Goal: Transaction & Acquisition: Purchase product/service

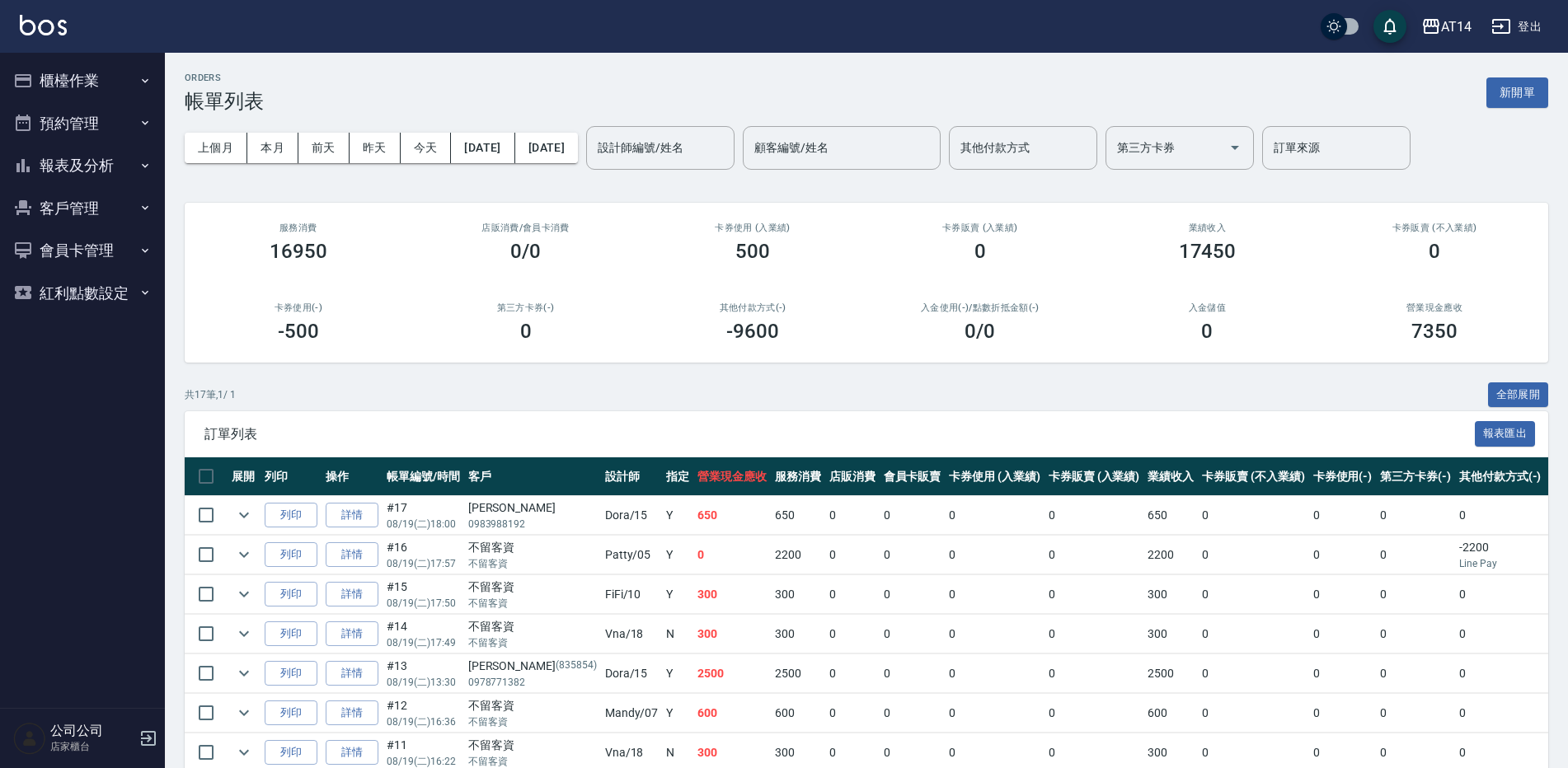
drag, startPoint x: 872, startPoint y: 544, endPoint x: 161, endPoint y: 118, distance: 828.9
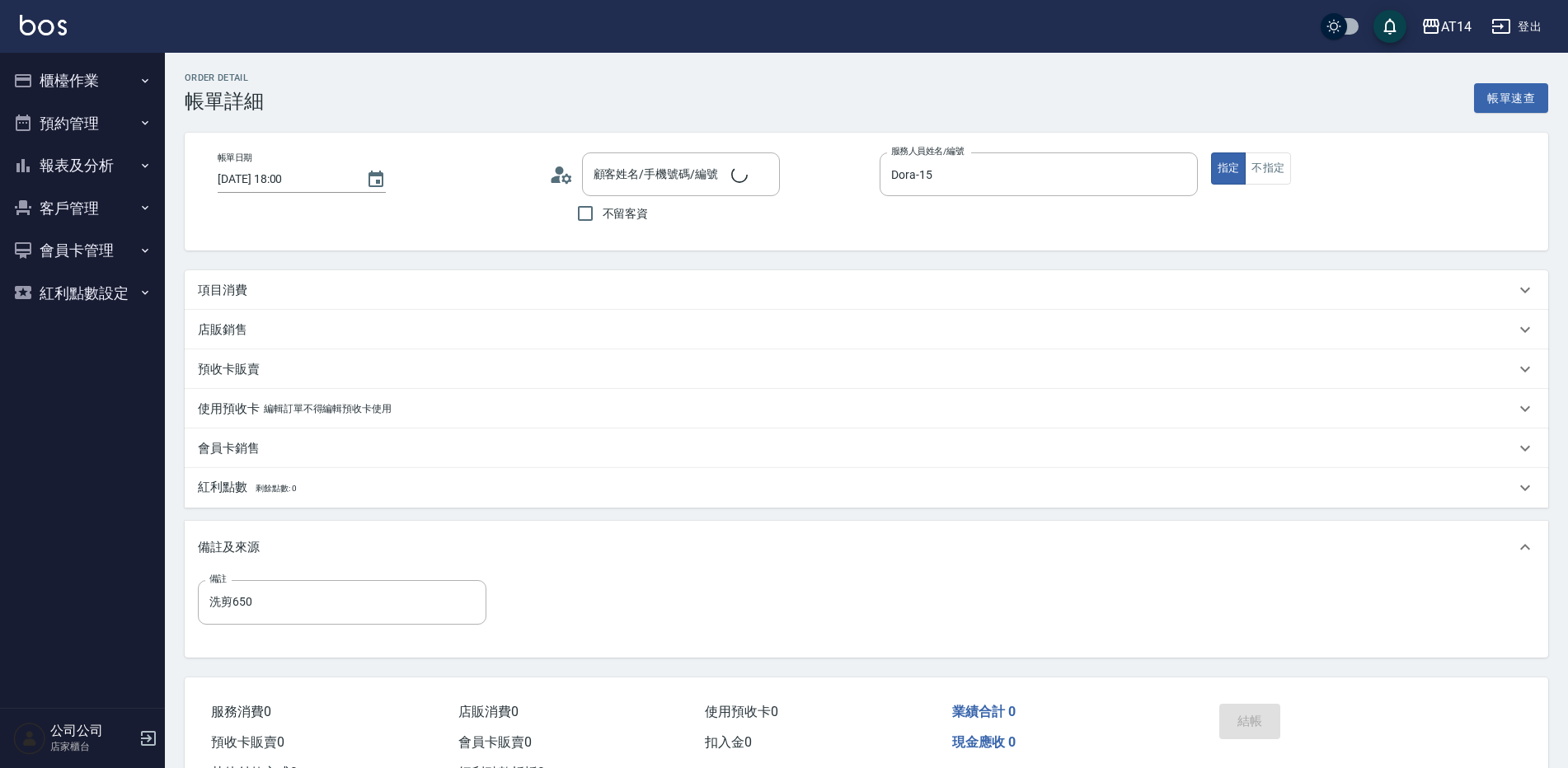
click at [129, 60] on button "櫃檯作業" at bounding box center [83, 81] width 152 height 43
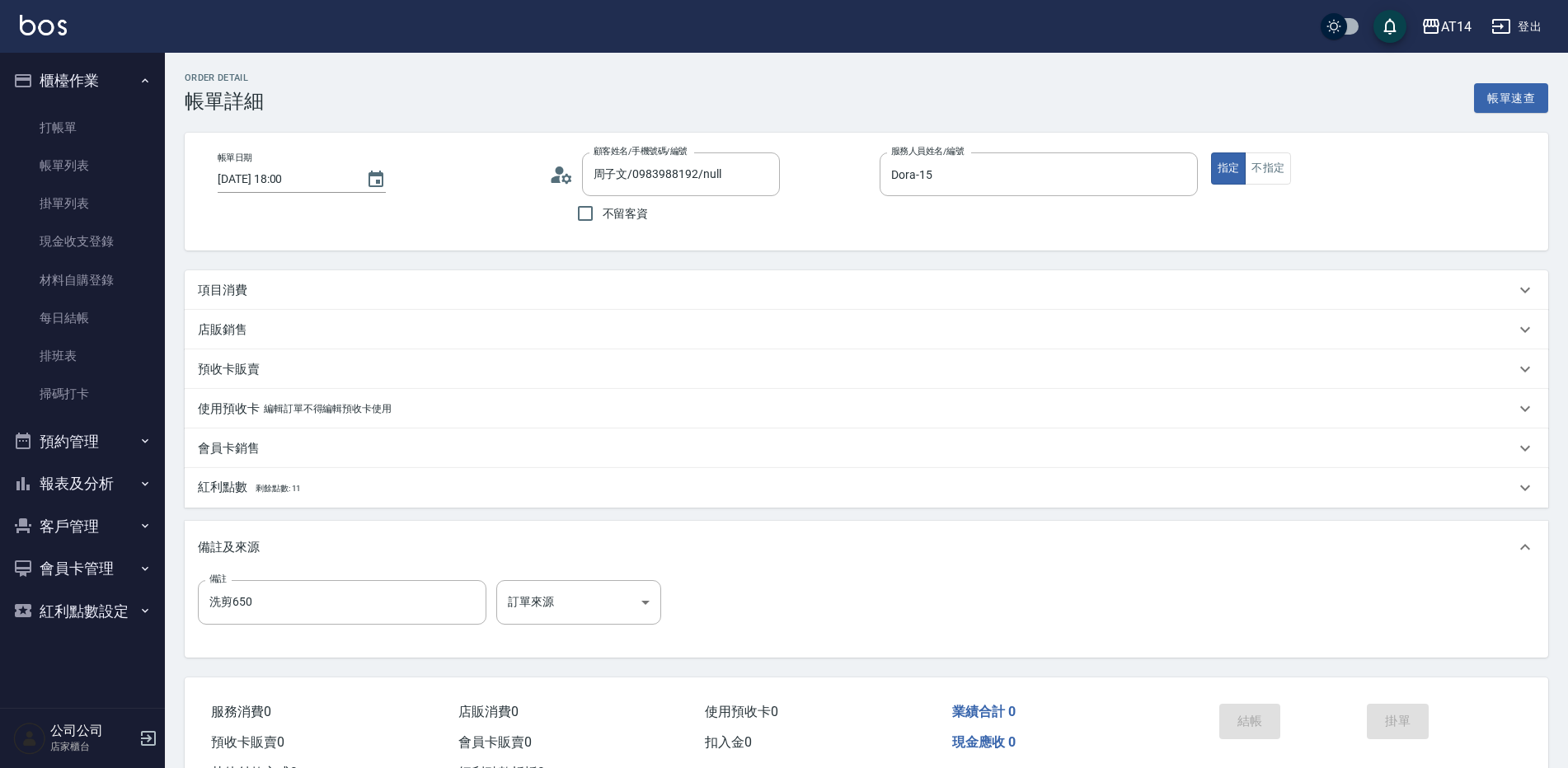
type input "周子文/0983988192/null"
click at [85, 133] on link "打帳單" at bounding box center [83, 128] width 152 height 38
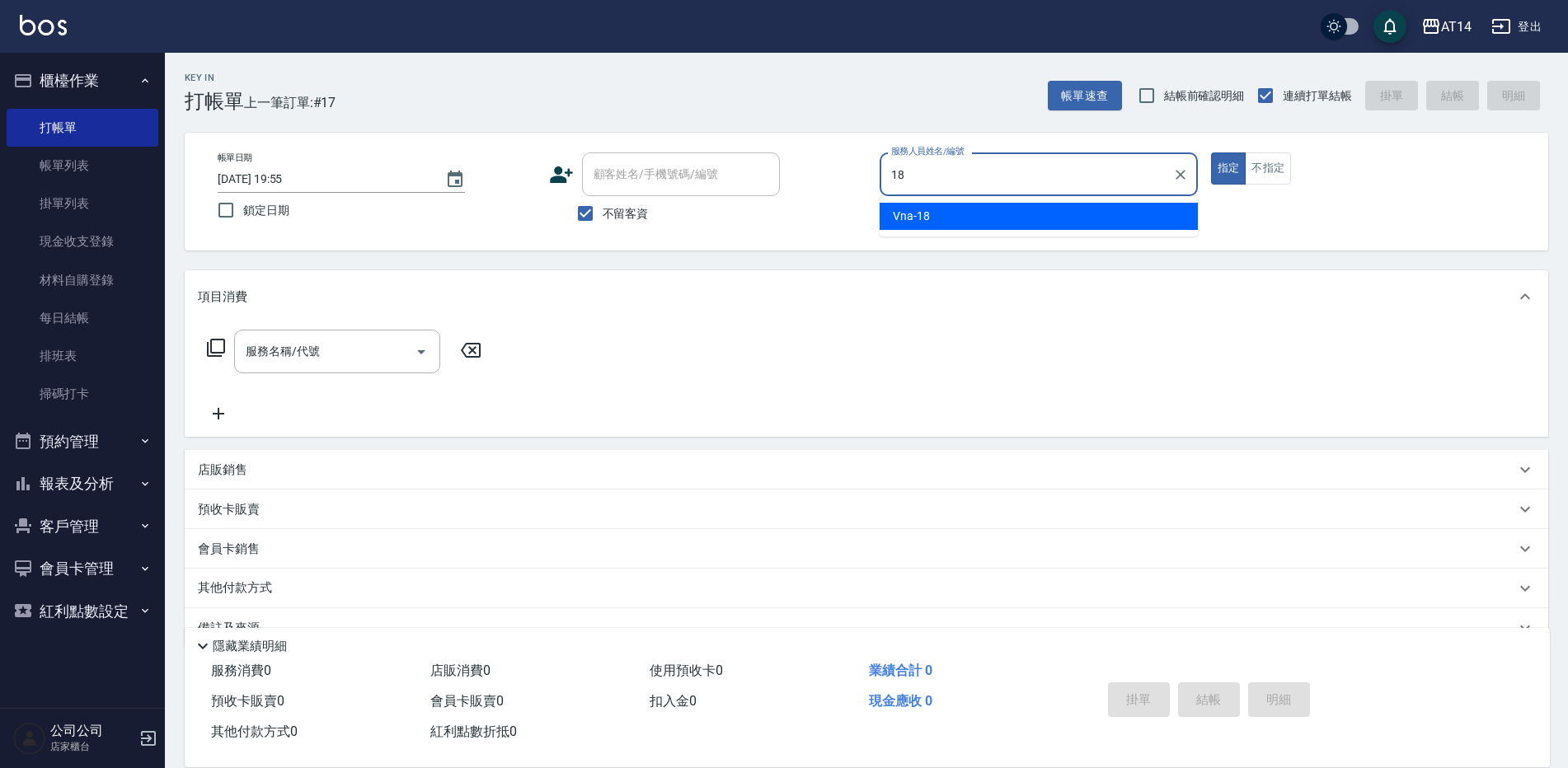
type input "Vna-18"
type button "true"
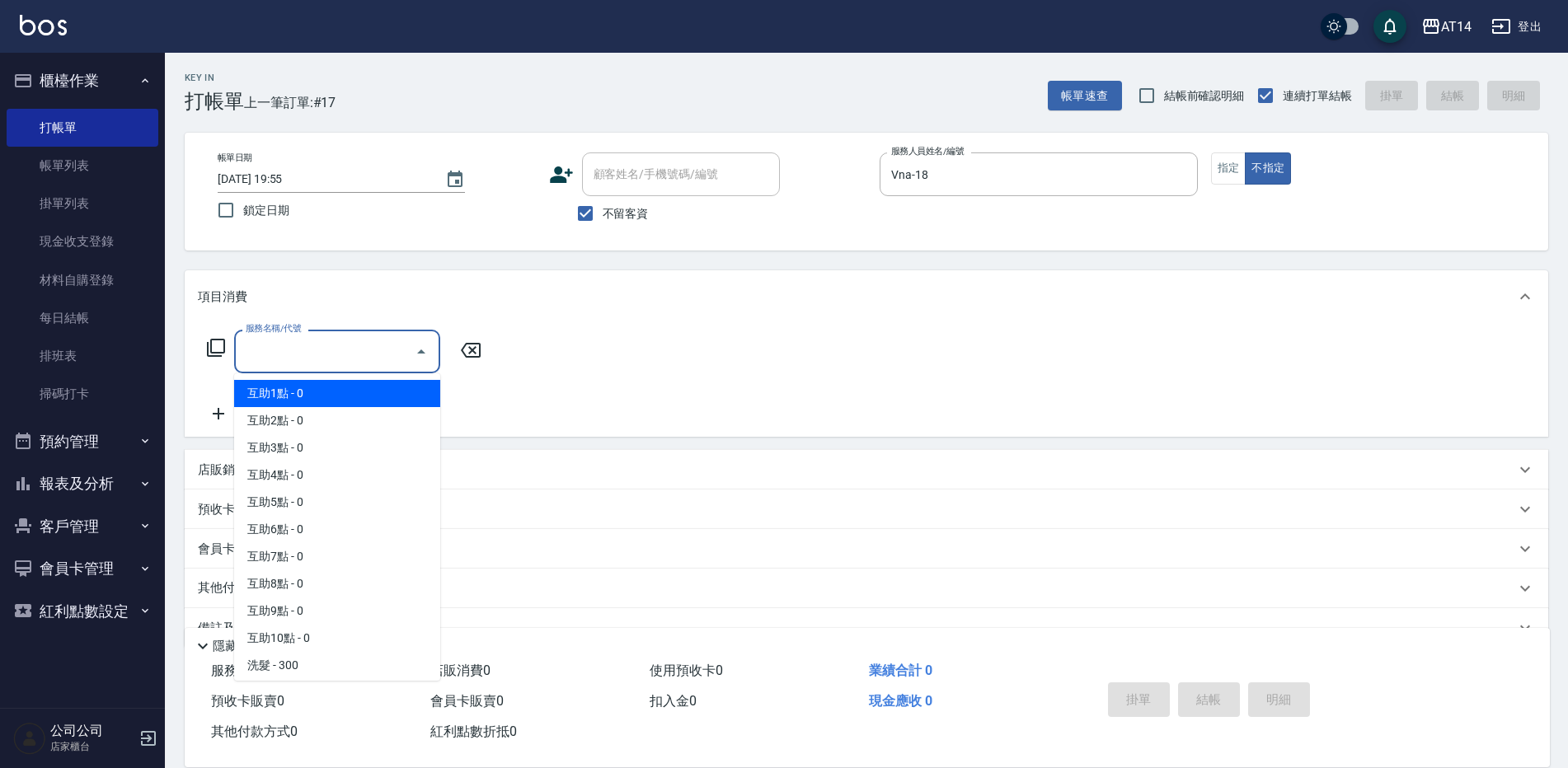
click at [322, 337] on input "服務名稱/代號" at bounding box center [324, 351] width 167 height 28
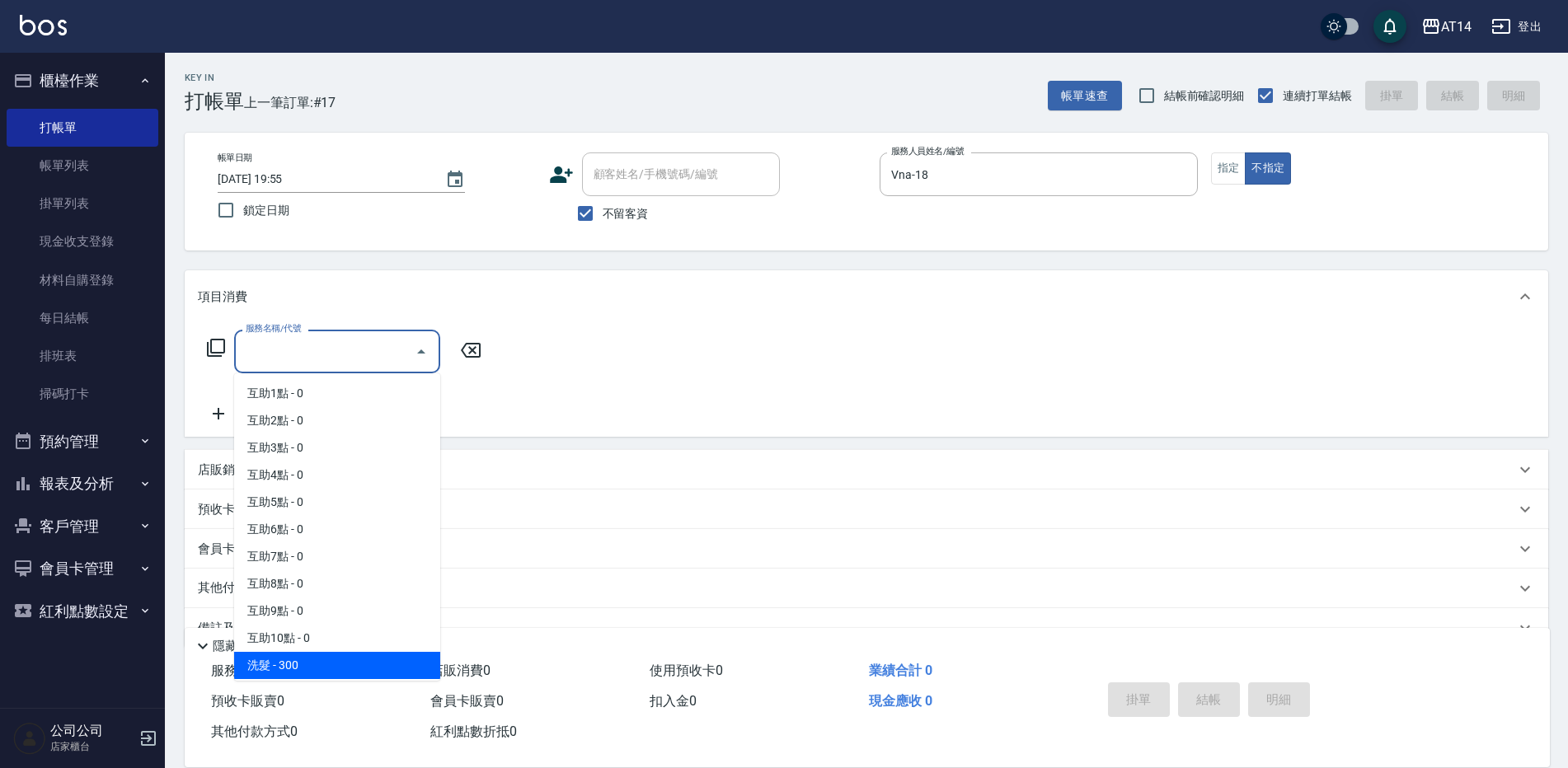
click at [320, 659] on span "洗髮 - 300" at bounding box center [337, 666] width 206 height 28
type input "洗髮(011)"
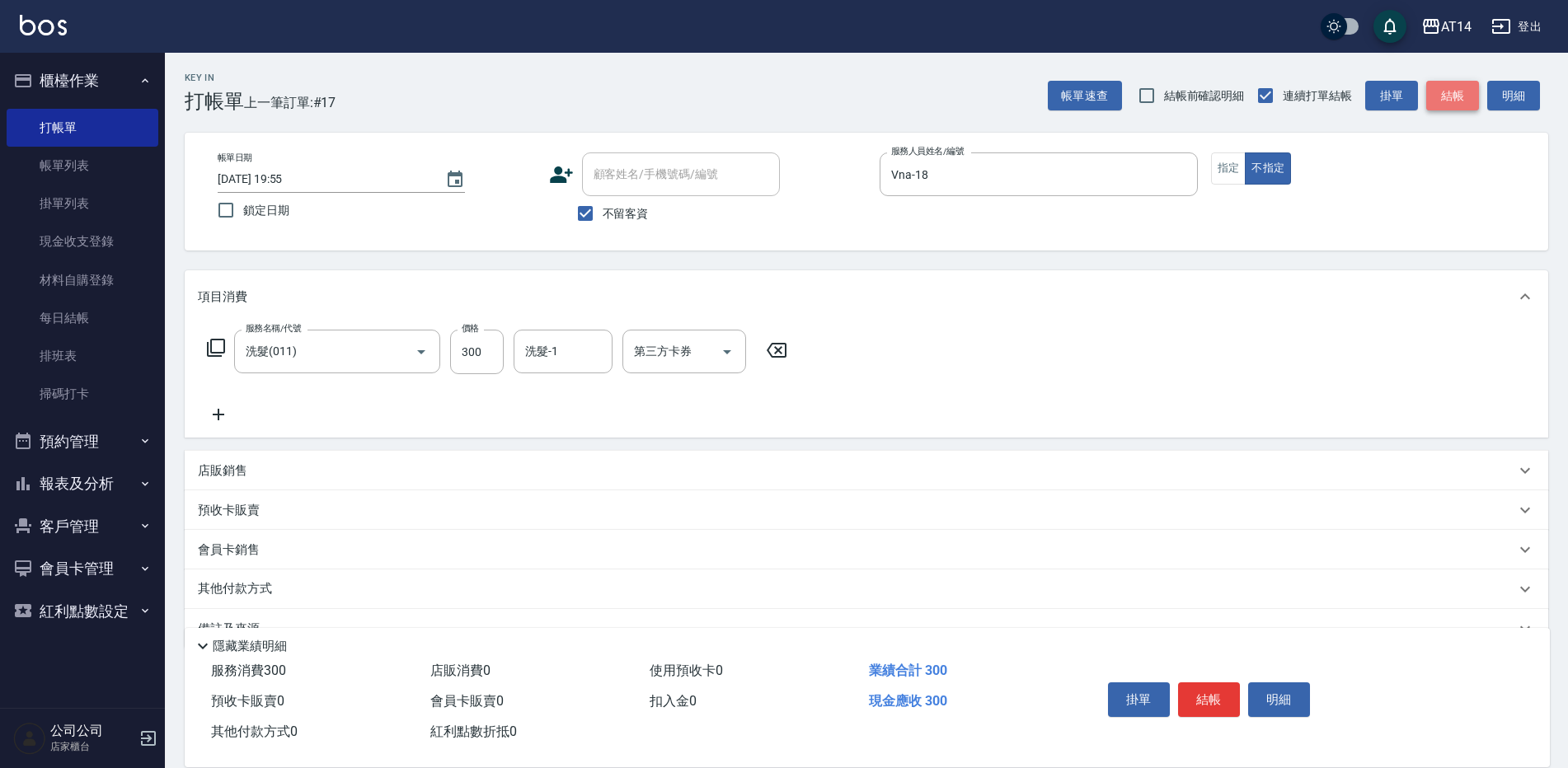
click at [1468, 94] on button "結帳" at bounding box center [1452, 96] width 53 height 30
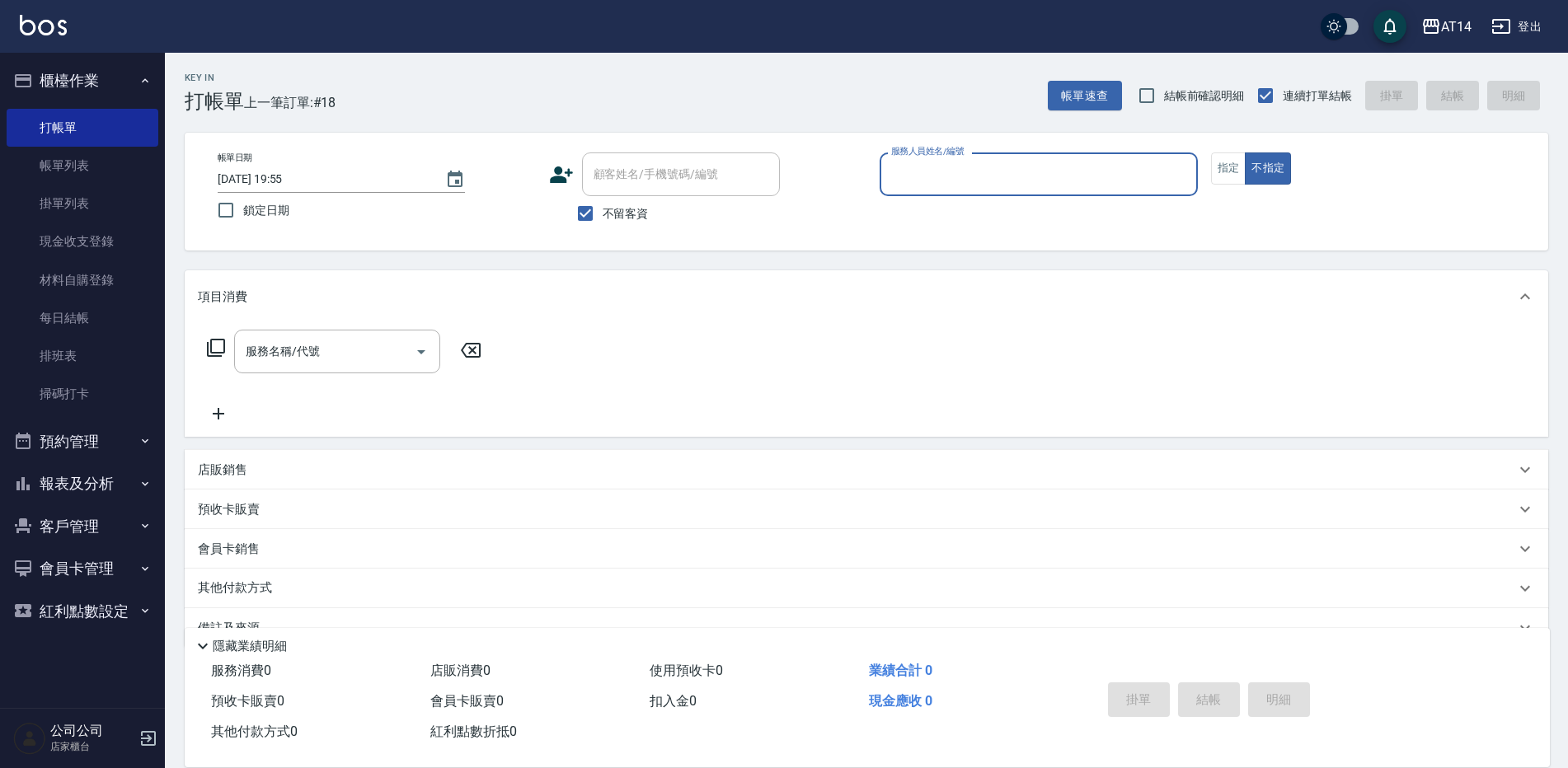
click at [110, 450] on button "預約管理" at bounding box center [83, 442] width 152 height 43
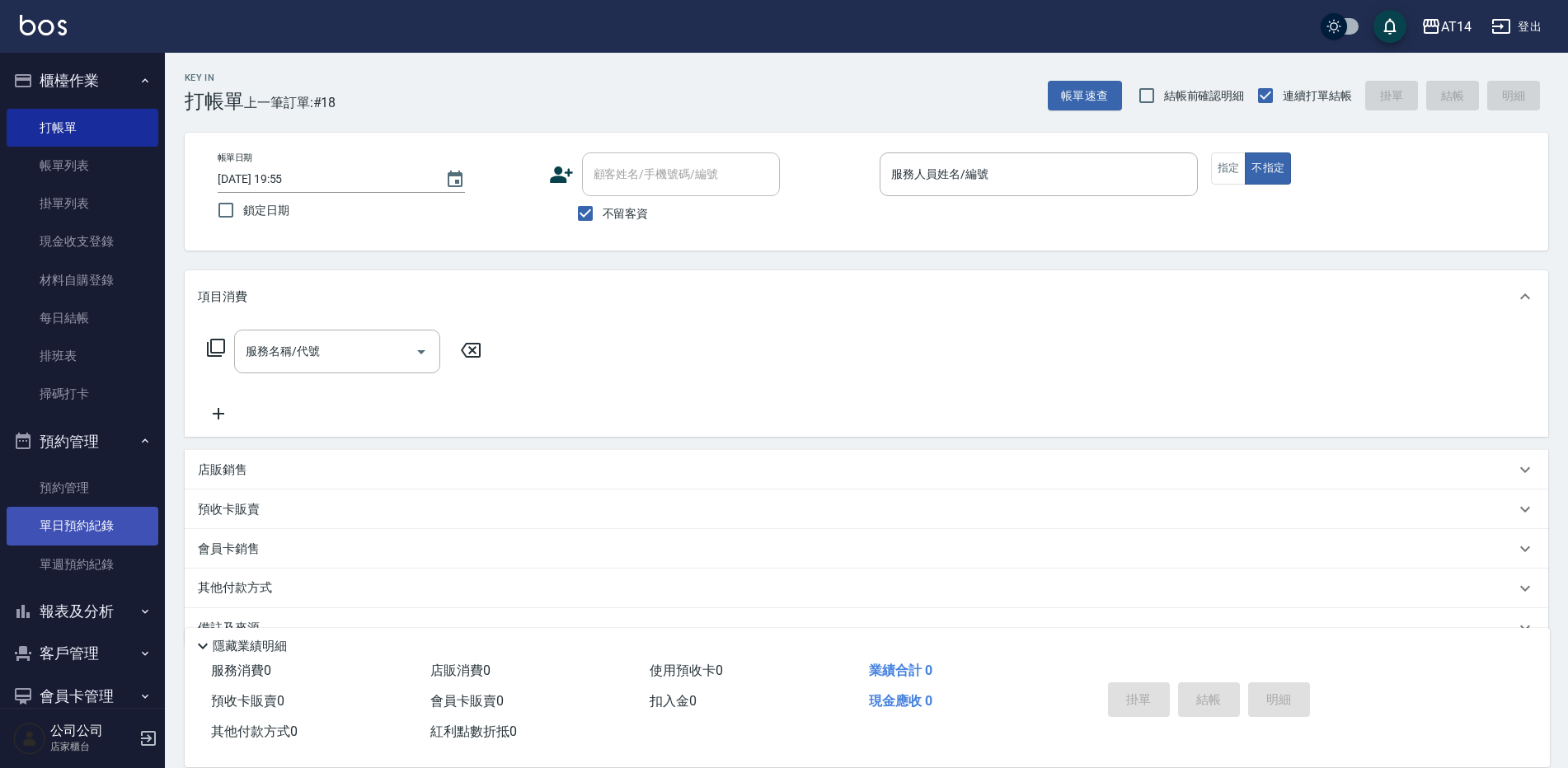
click at [119, 521] on link "單日預約紀錄" at bounding box center [83, 526] width 152 height 38
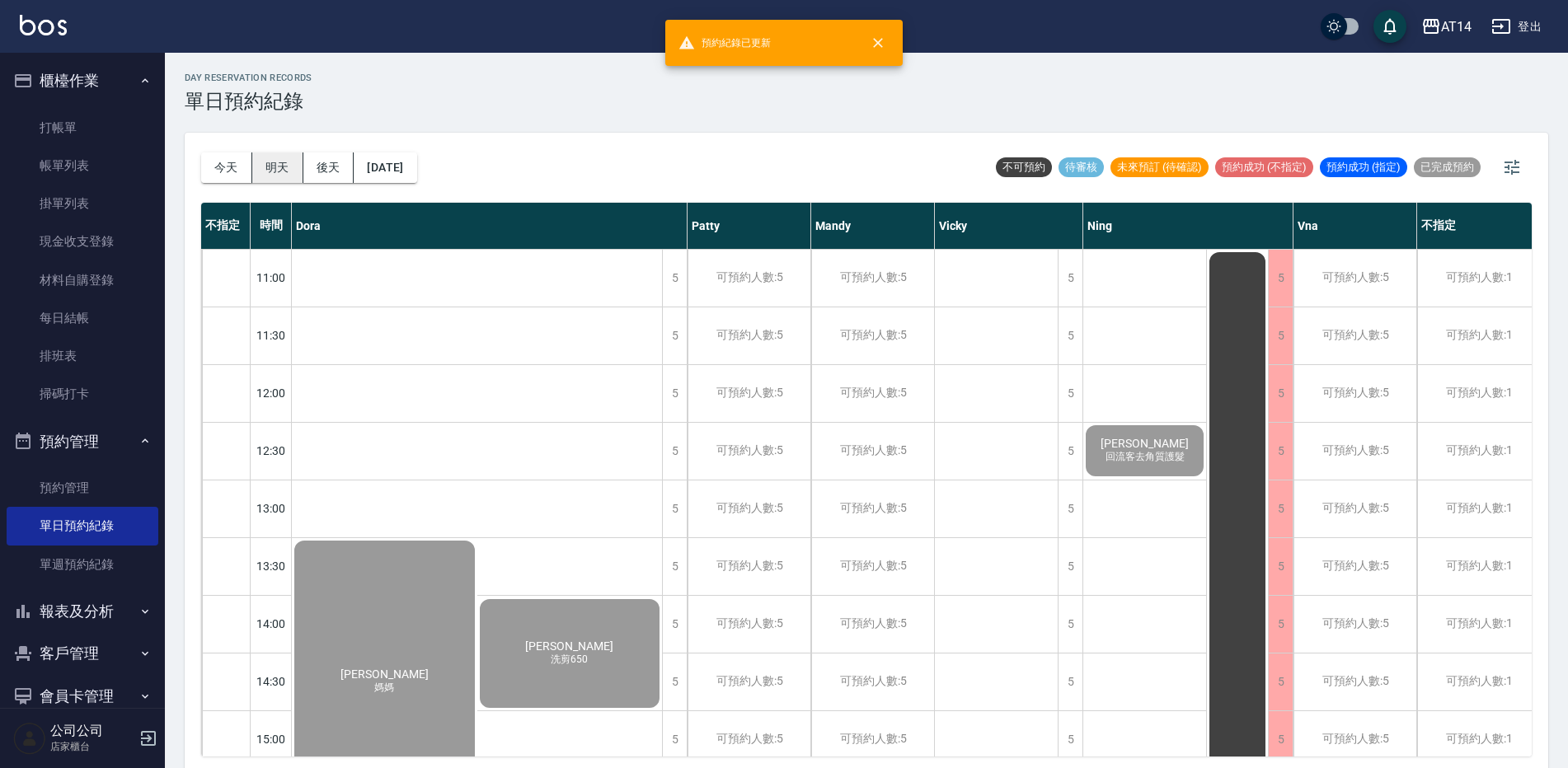
click at [283, 164] on button "明天" at bounding box center [277, 167] width 51 height 30
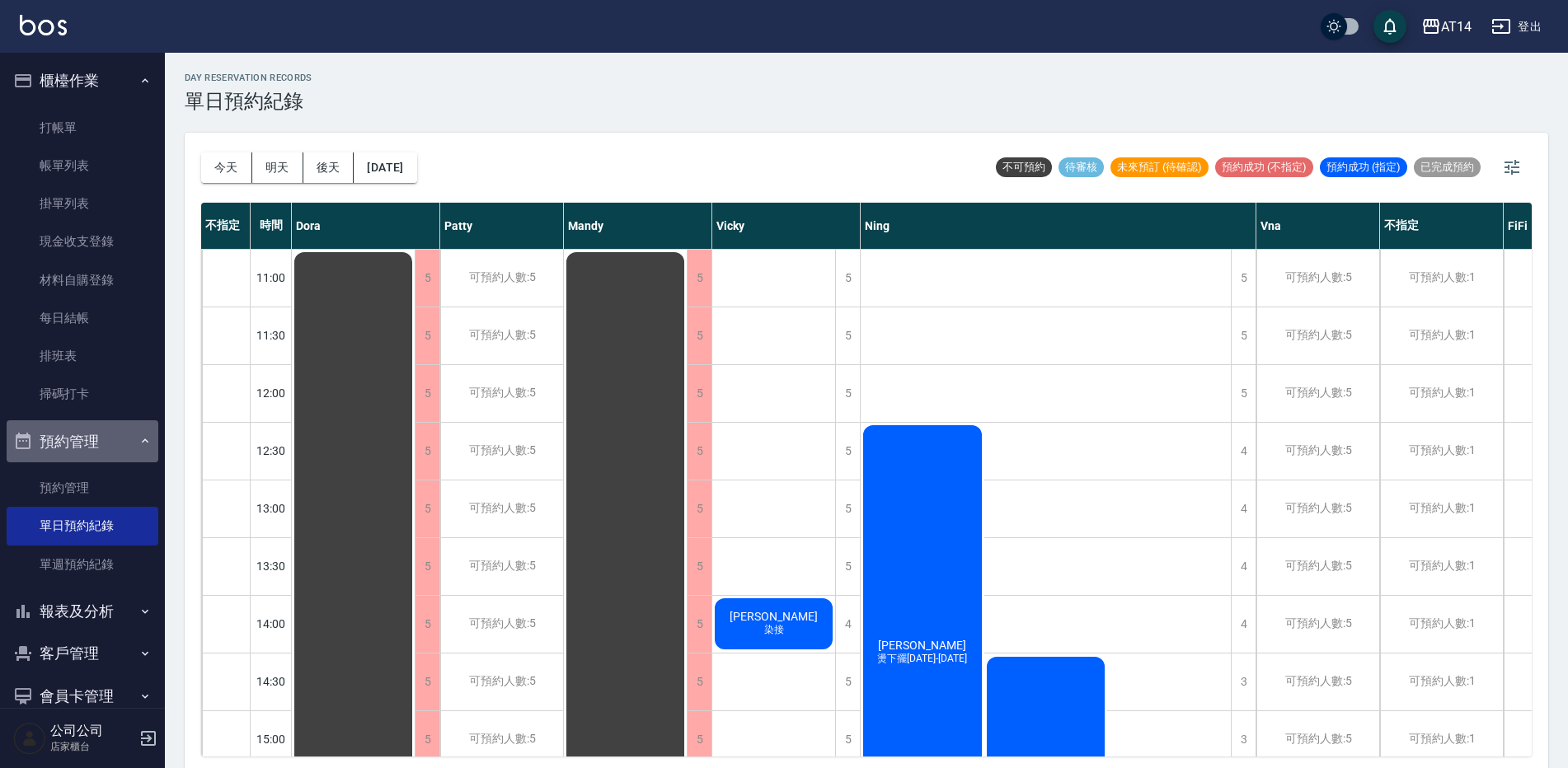
click at [84, 437] on button "預約管理" at bounding box center [83, 442] width 152 height 43
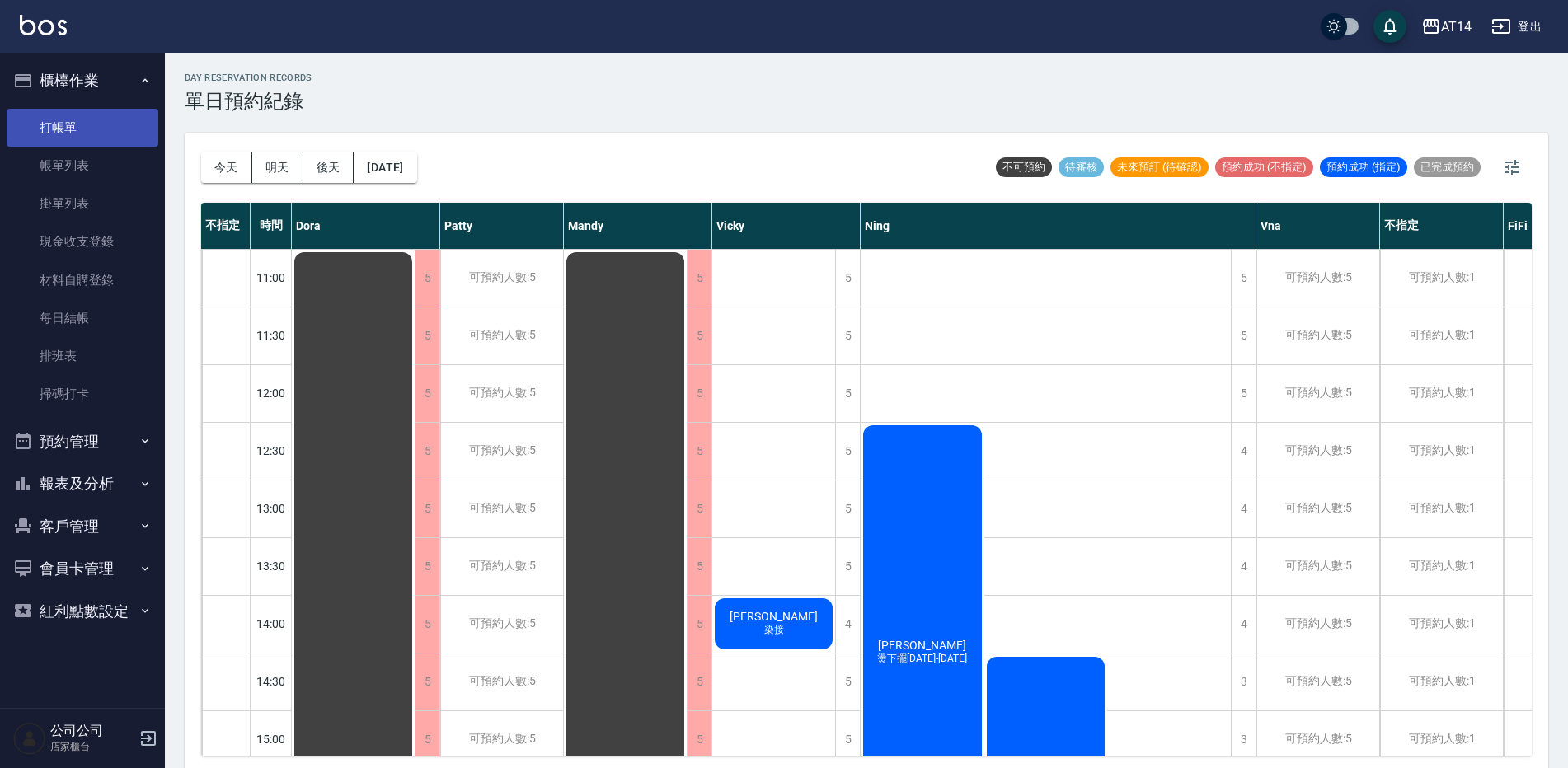
click at [85, 140] on link "打帳單" at bounding box center [83, 128] width 152 height 38
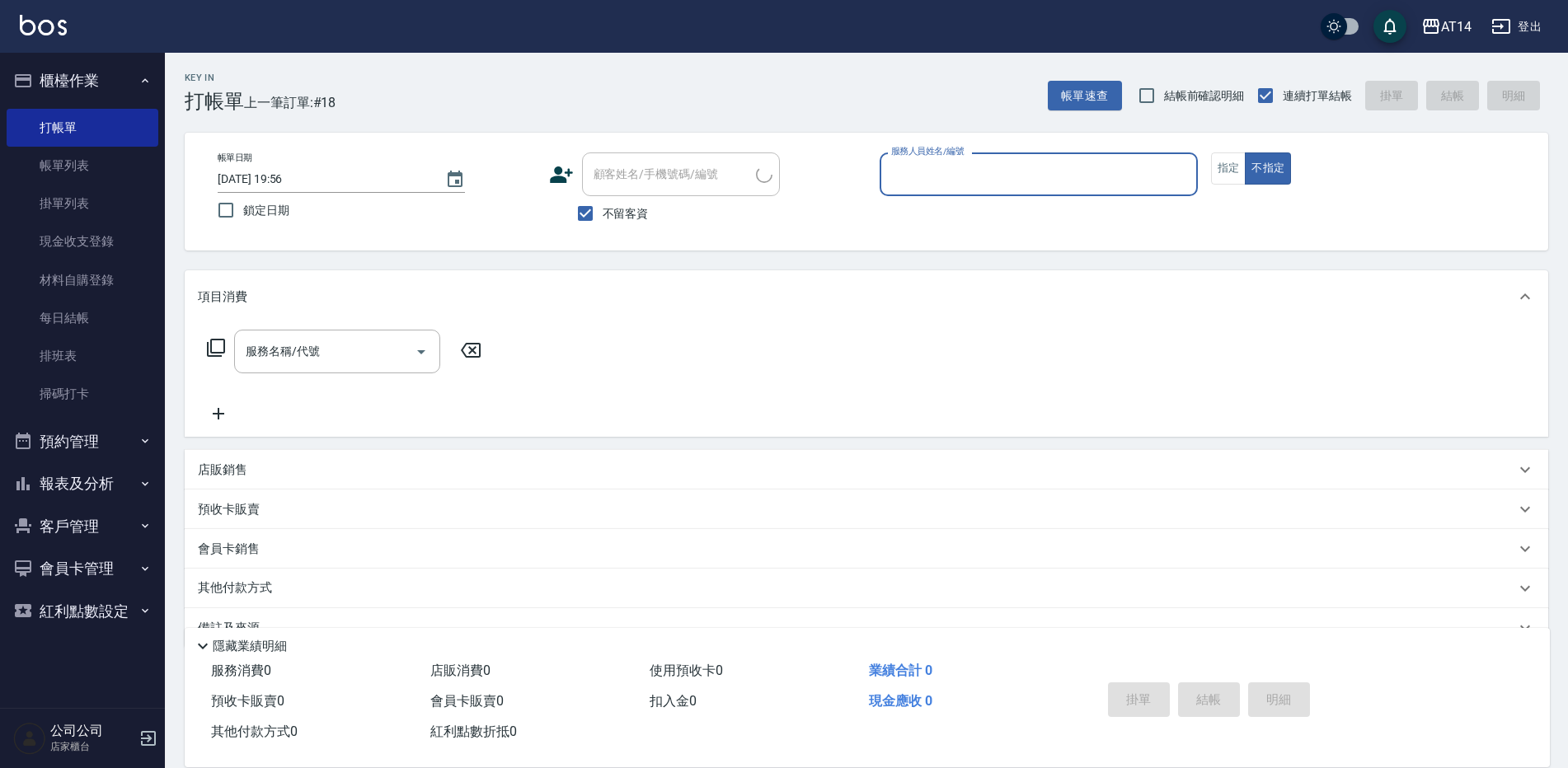
click at [150, 86] on icon "button" at bounding box center [144, 80] width 13 height 13
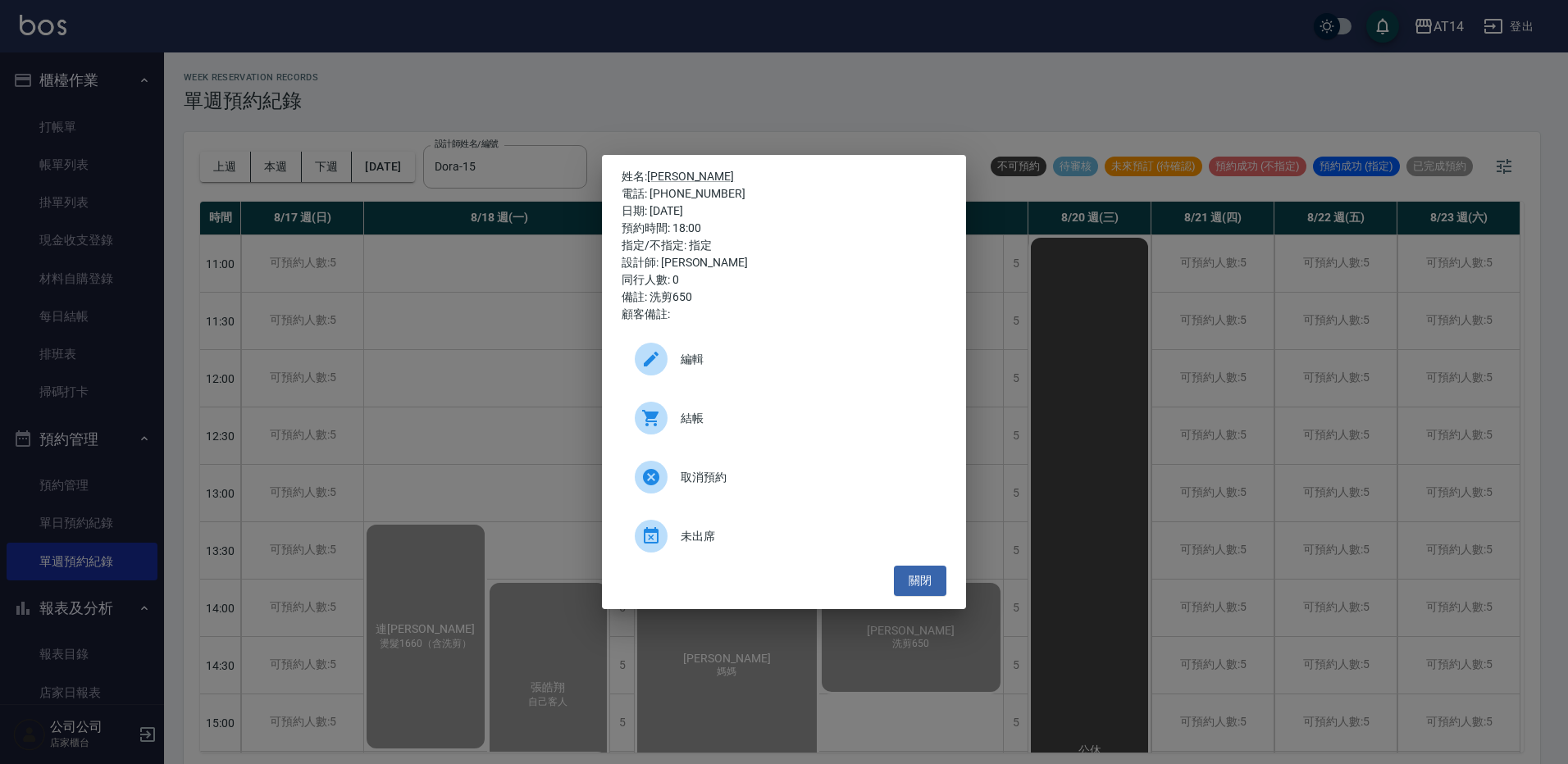
click at [708, 118] on div "姓名: 周子文 電話: 0983988192 日期: 2025/08/19 預約時間: 18:00 指定/不指定: 指定 設計師: Dora 同行人數: 0 …" at bounding box center [784, 382] width 1568 height 764
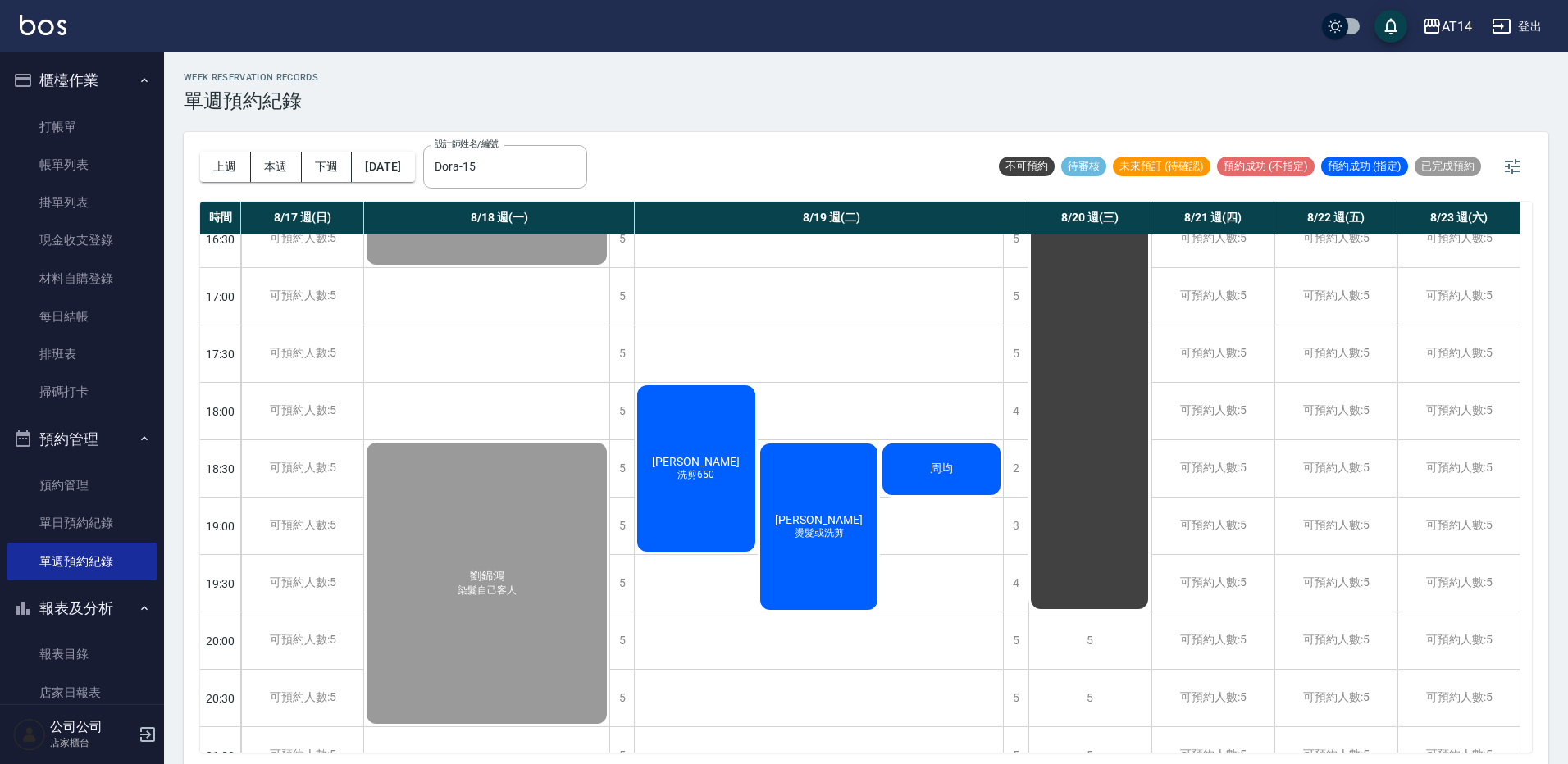
scroll to position [656, 0]
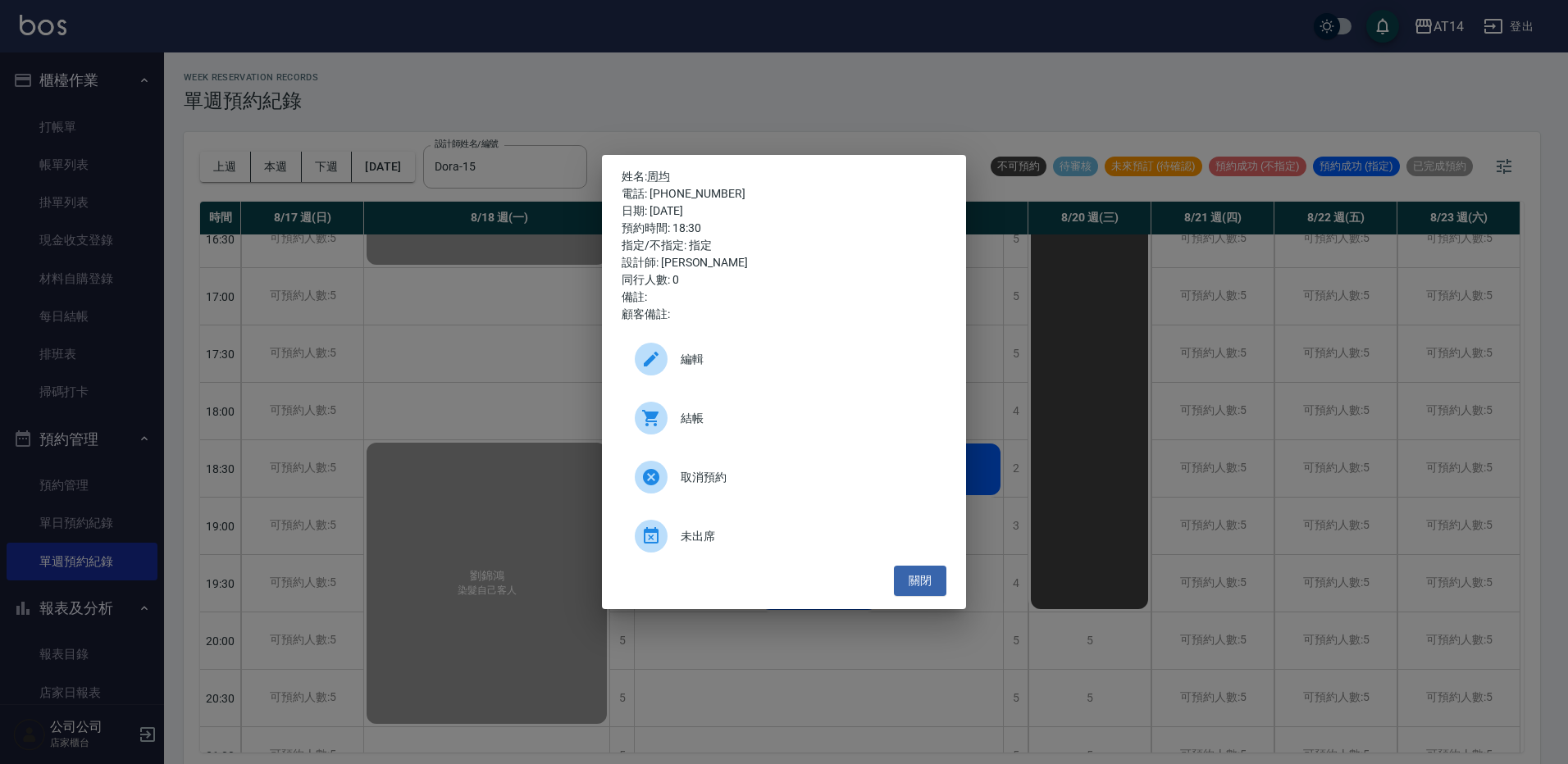
click at [796, 416] on span "結帳" at bounding box center [807, 419] width 252 height 17
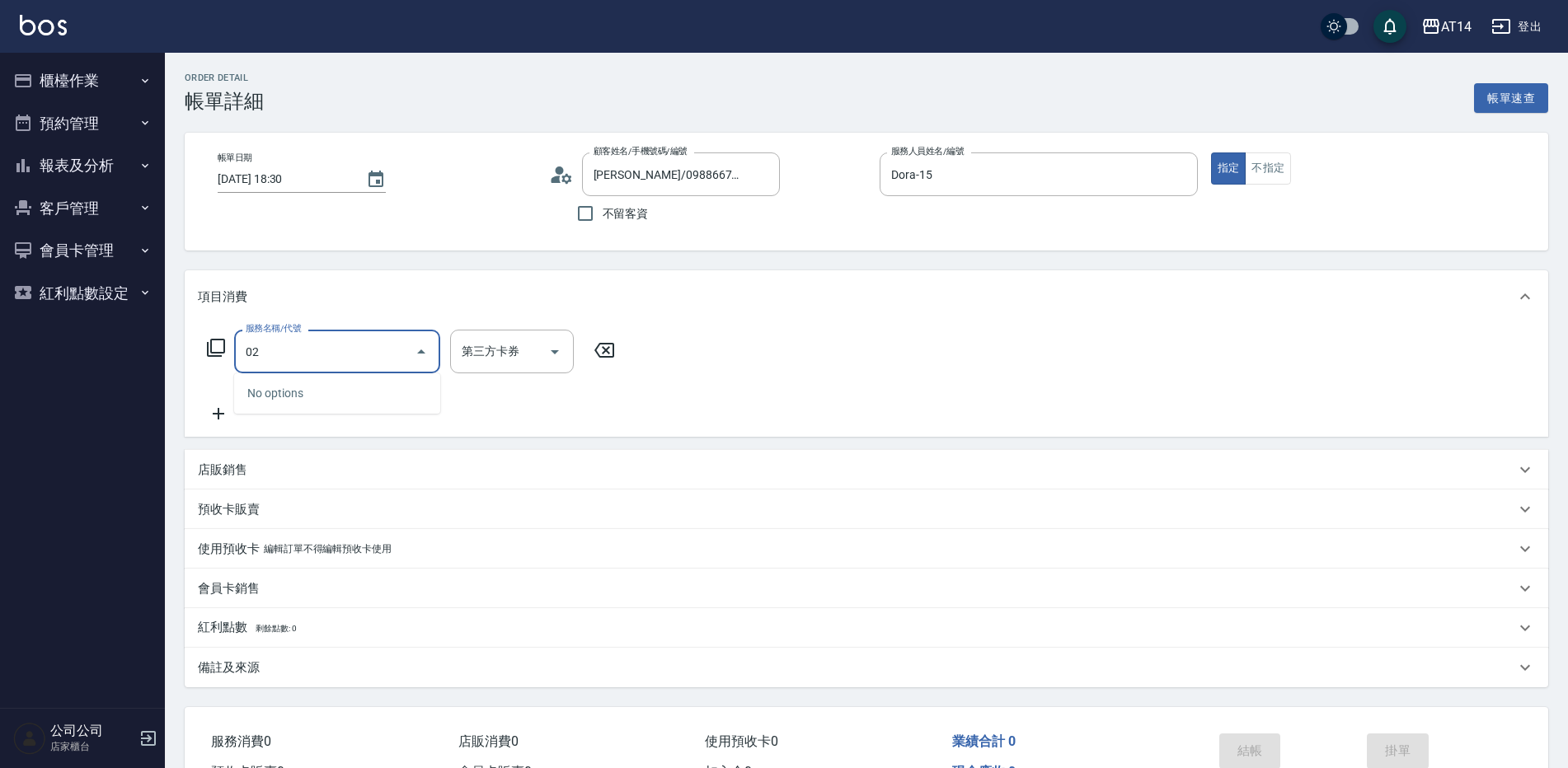
type input "022"
type input "1"
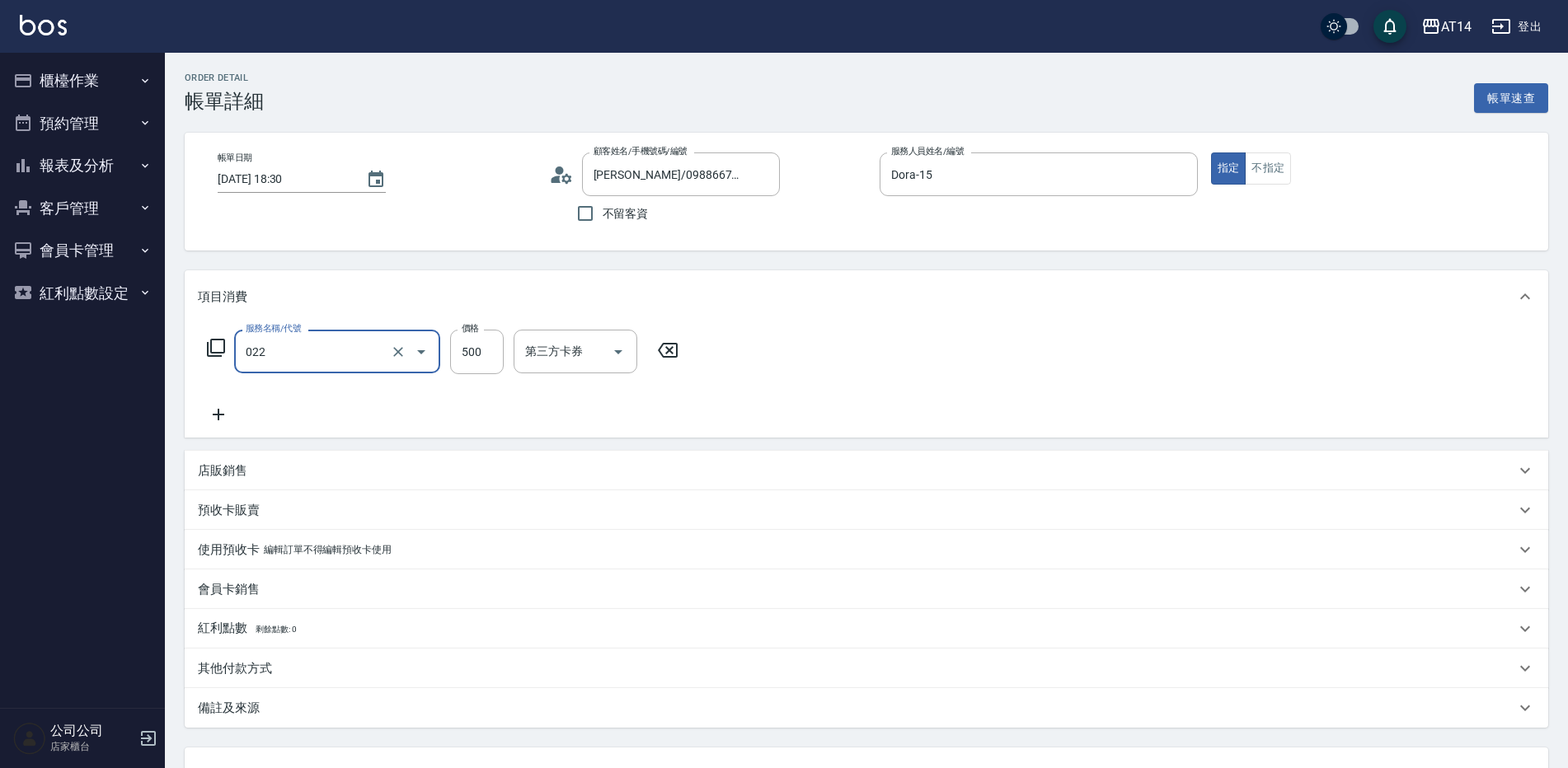
type input "洗髮+剪髮(022)"
type input "6"
type input "0"
type input "650"
type input "1"
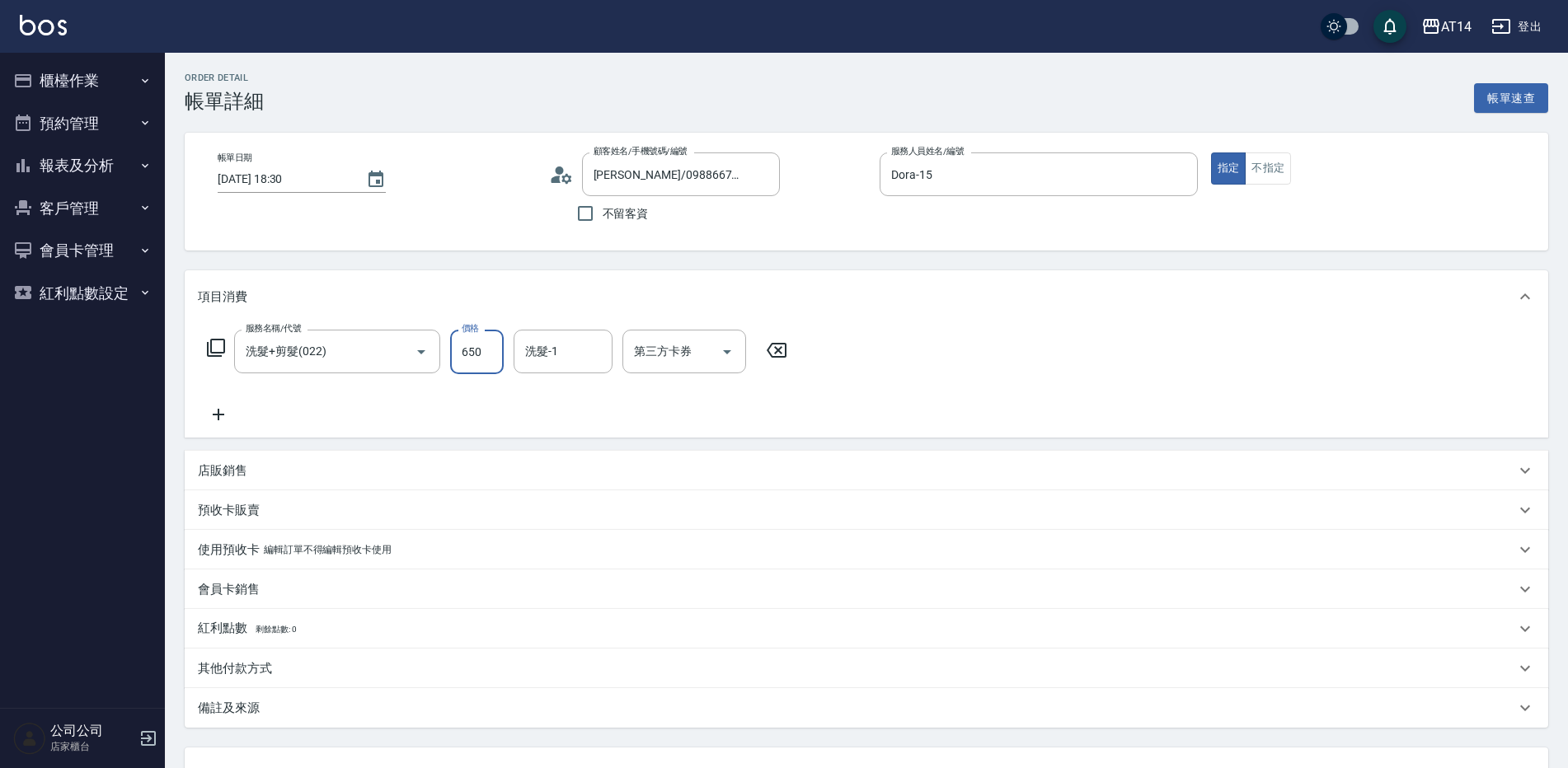
type input "650"
type input "Eric-20"
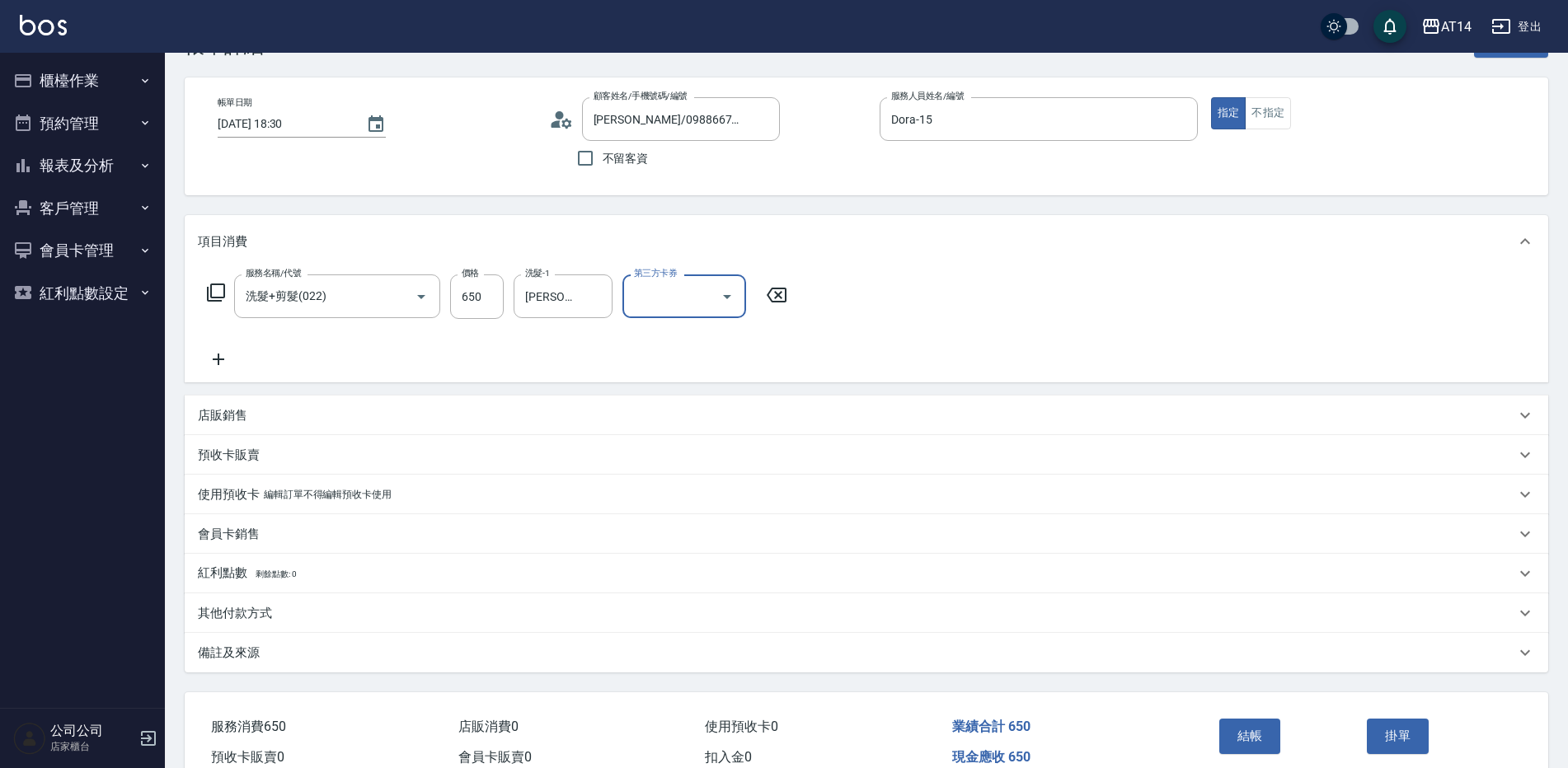
click at [288, 620] on div "其他付款方式" at bounding box center [856, 614] width 1317 height 17
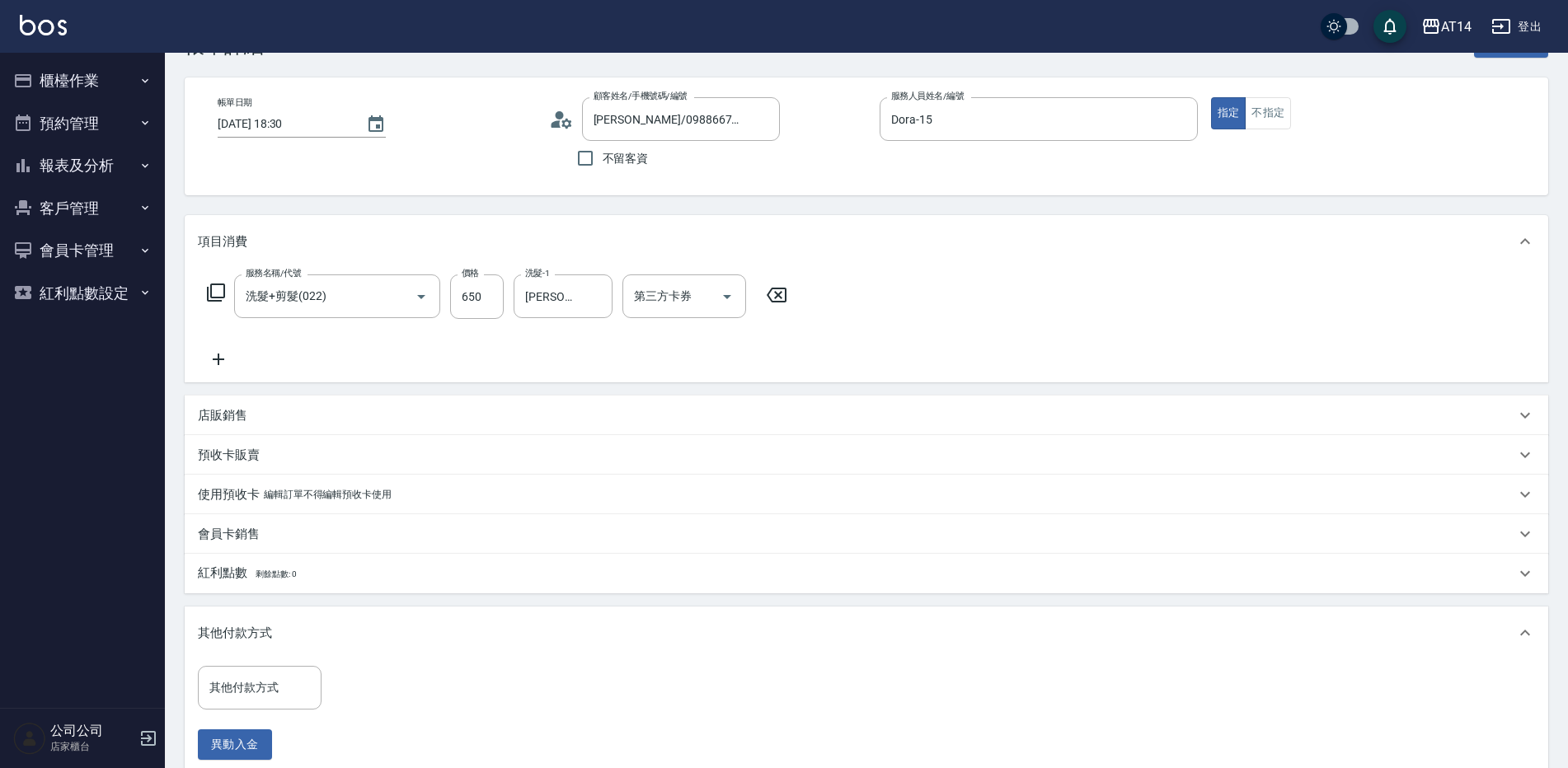
scroll to position [220, 0]
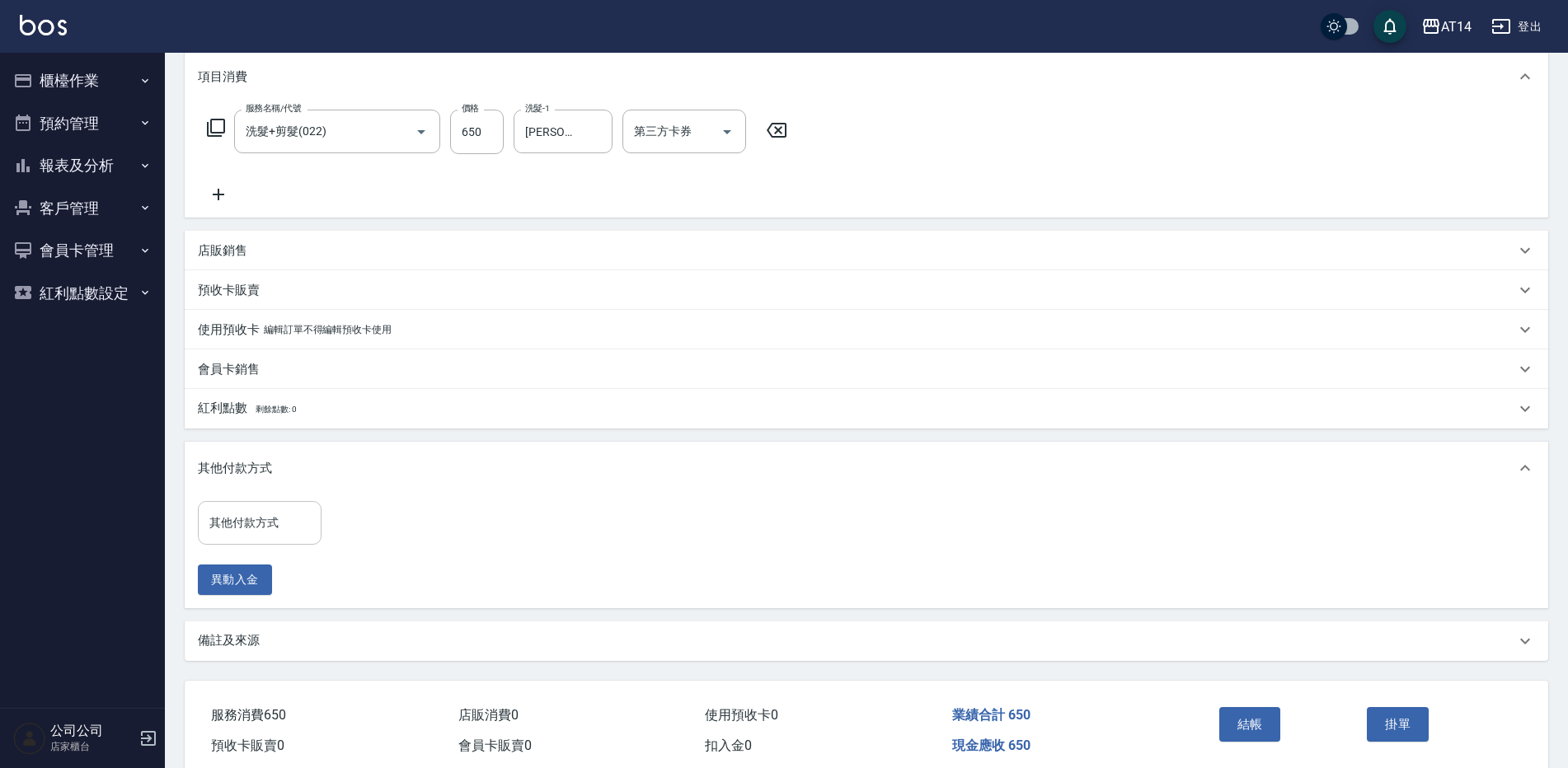
click at [296, 504] on div "其他付款方式" at bounding box center [259, 523] width 123 height 44
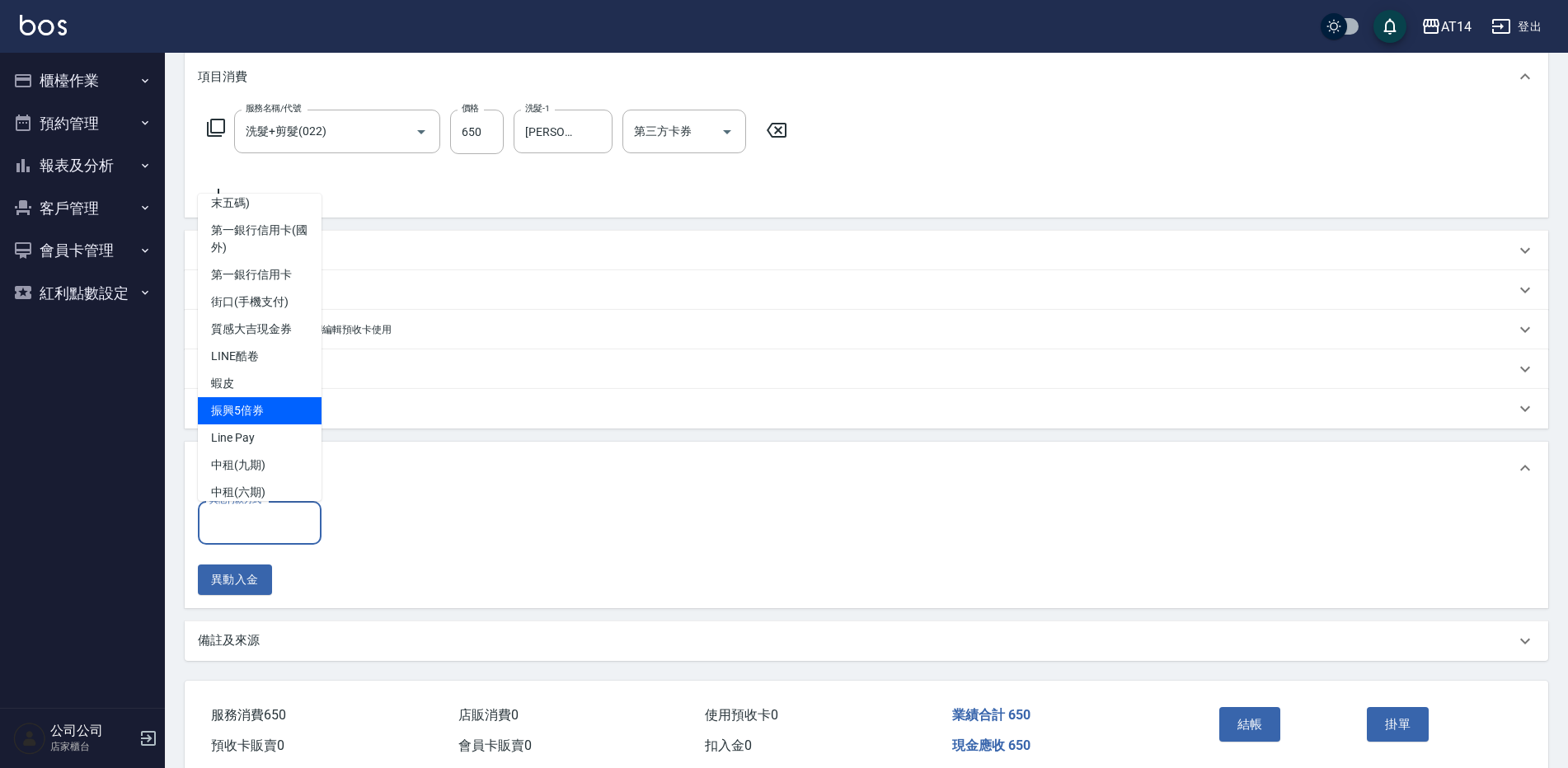
scroll to position [111, 0]
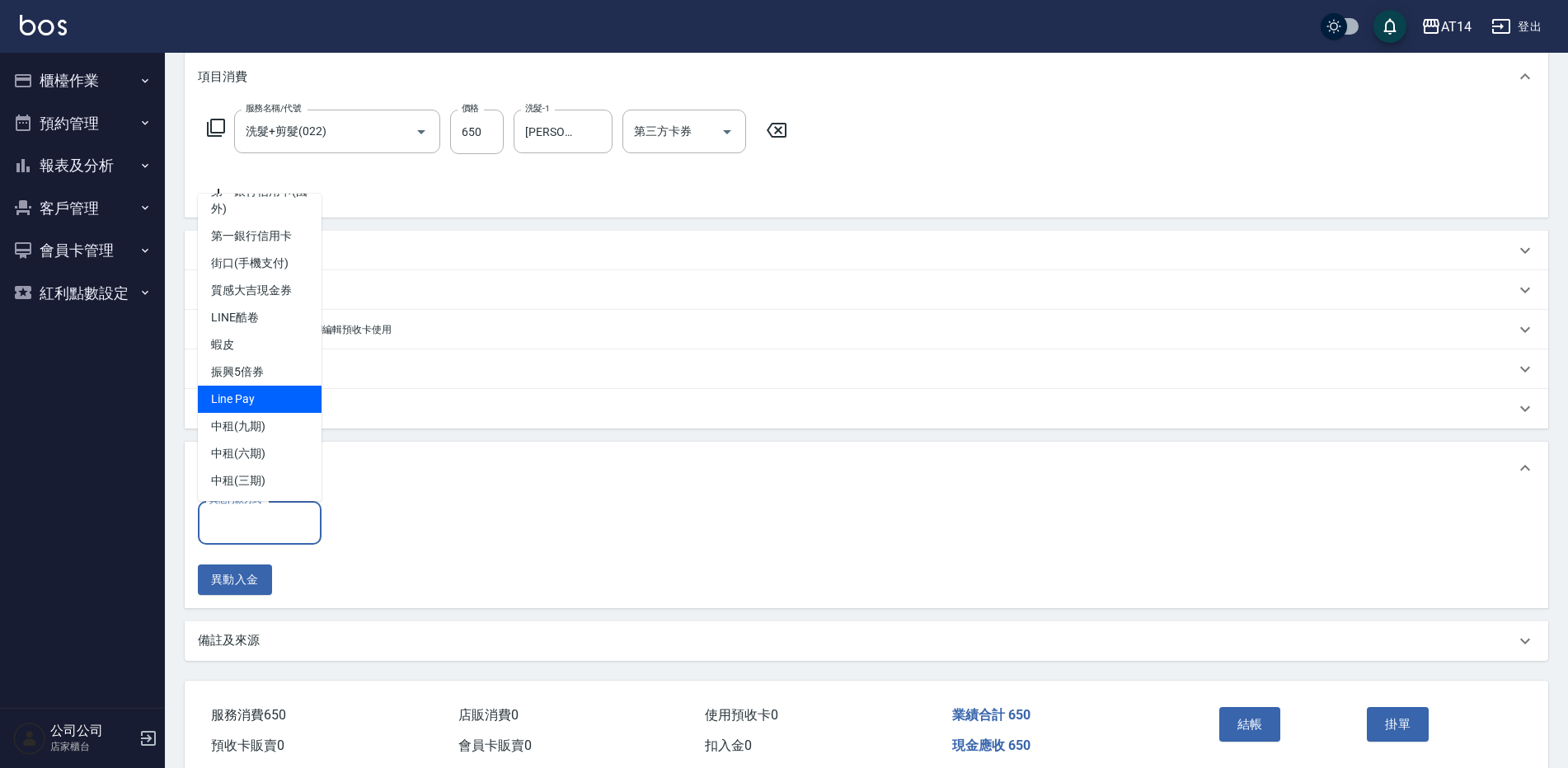
click at [272, 403] on span "Line Pay" at bounding box center [259, 400] width 123 height 28
type input "Line Pay"
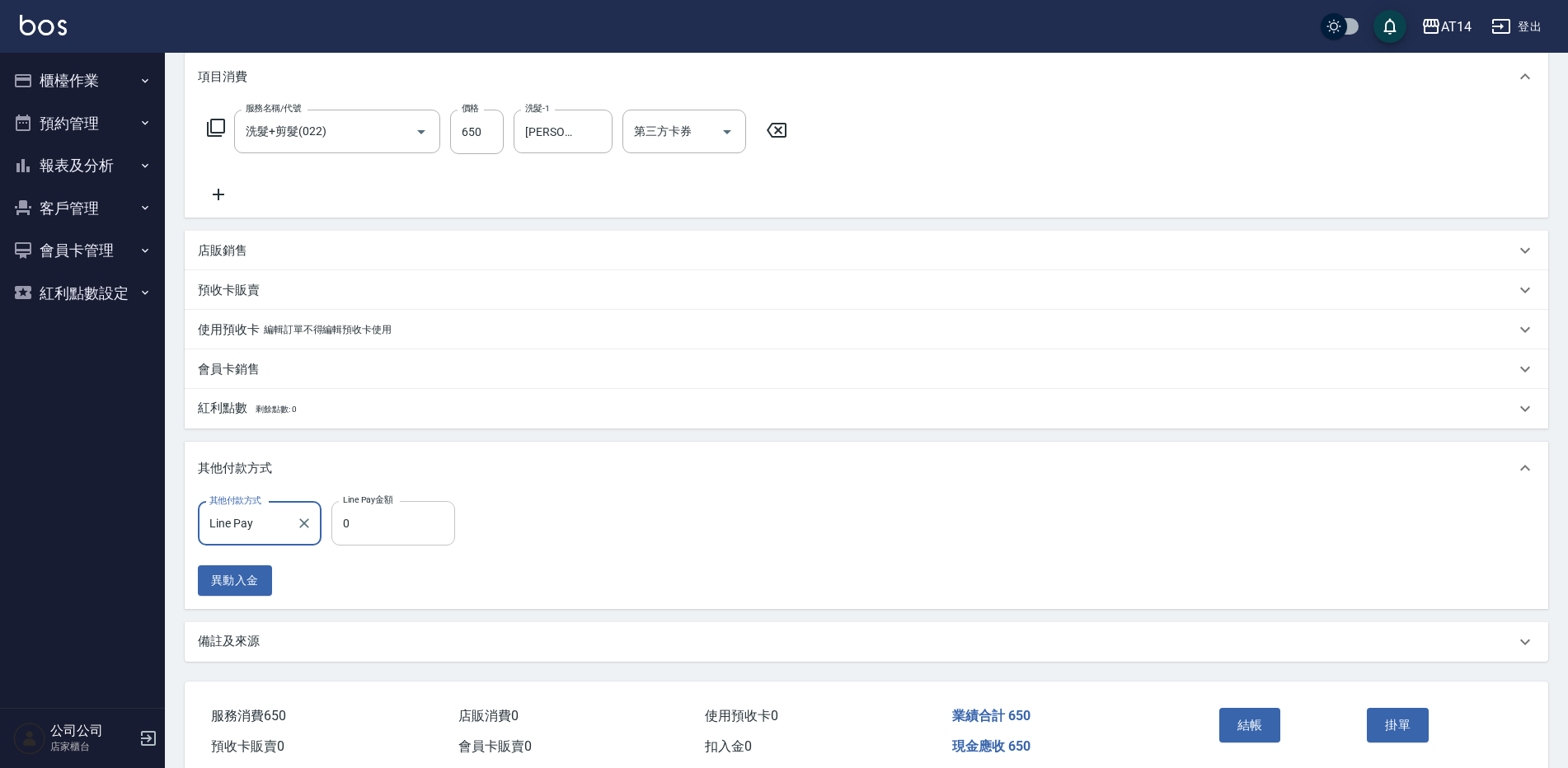
click at [384, 528] on input "0" at bounding box center [393, 524] width 123 height 45
type input "650"
type input "0"
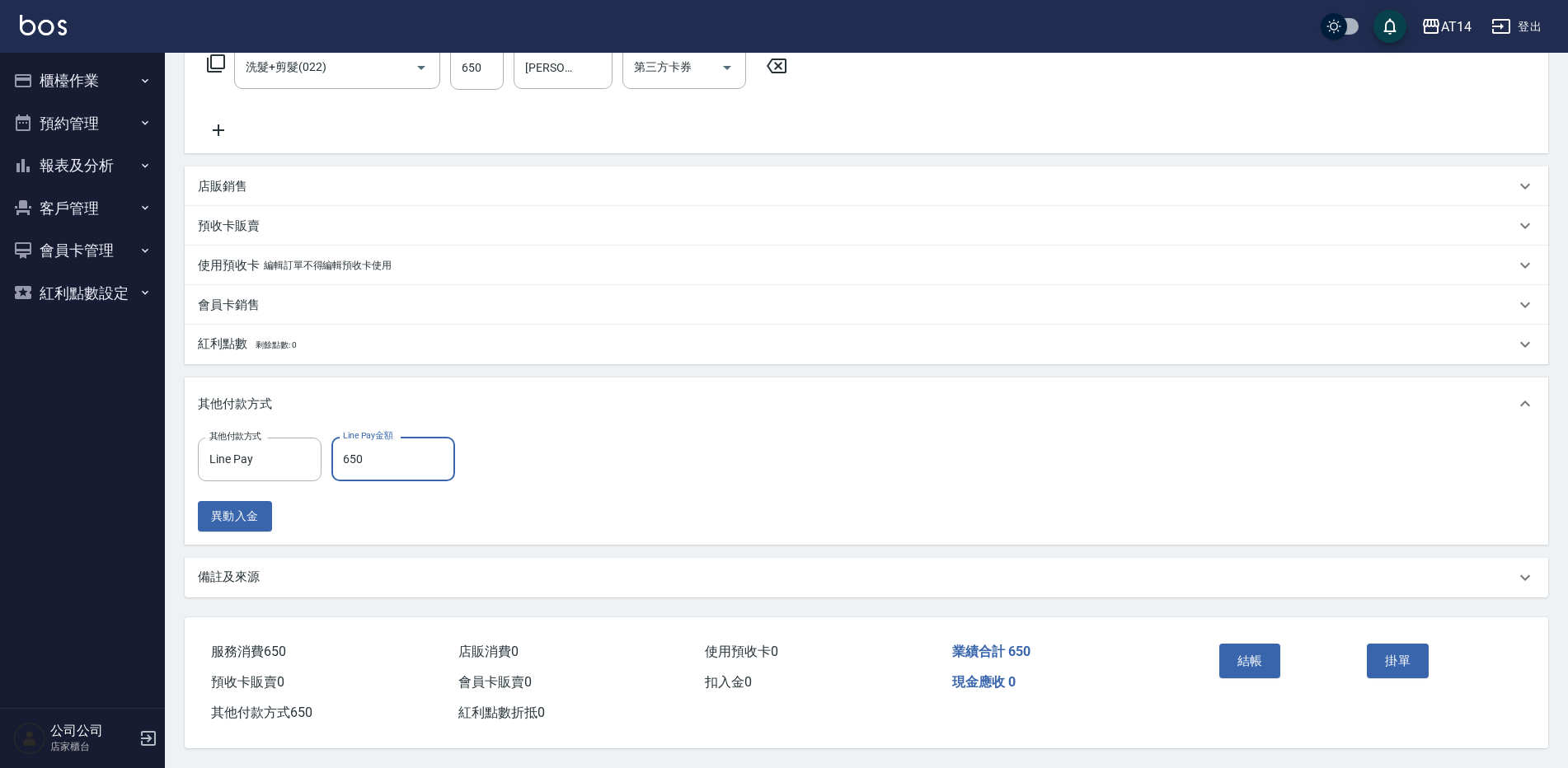
type input "650"
click at [583, 569] on div "備註及來源" at bounding box center [856, 577] width 1317 height 17
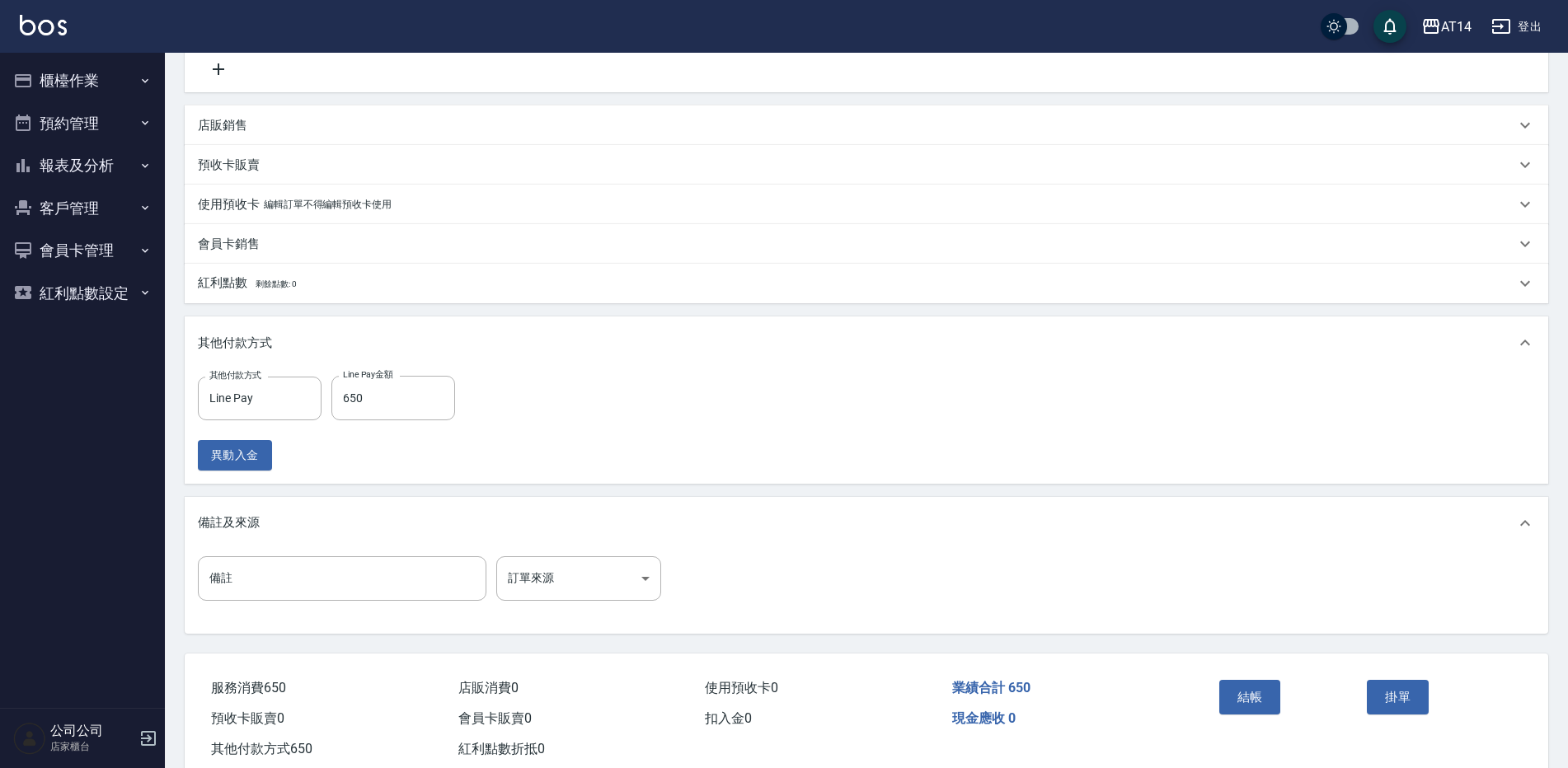
scroll to position [388, 0]
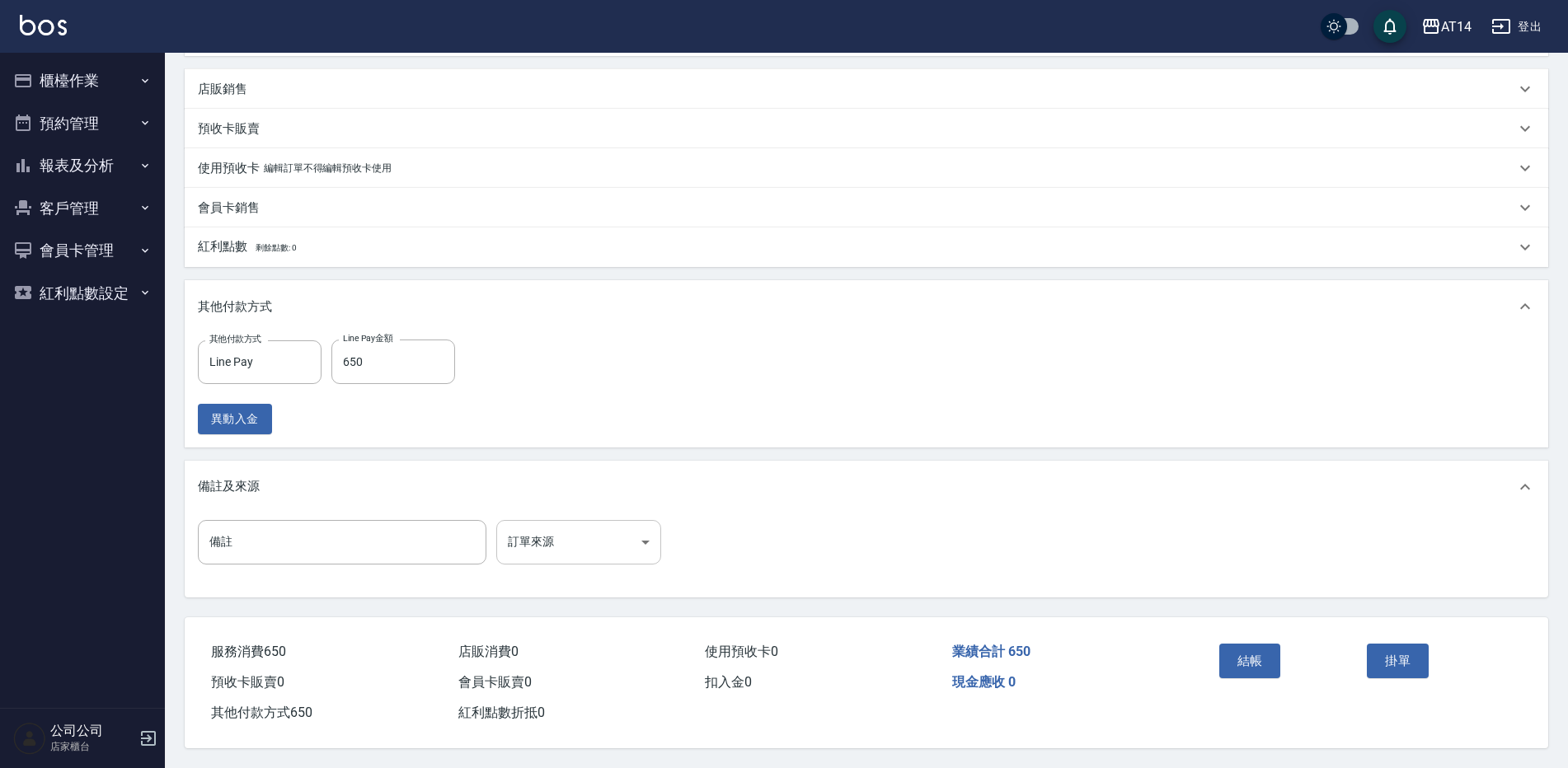
click at [593, 544] on body "AT14 登出 櫃檯作業 打帳單 帳單列表 掛單列表 現金收支登錄 材料自購登錄 每日結帳 排班表 掃碼打卡 預約管理 預約管理 單日預約紀錄 單週預約紀錄 …" at bounding box center [784, 193] width 1568 height 1149
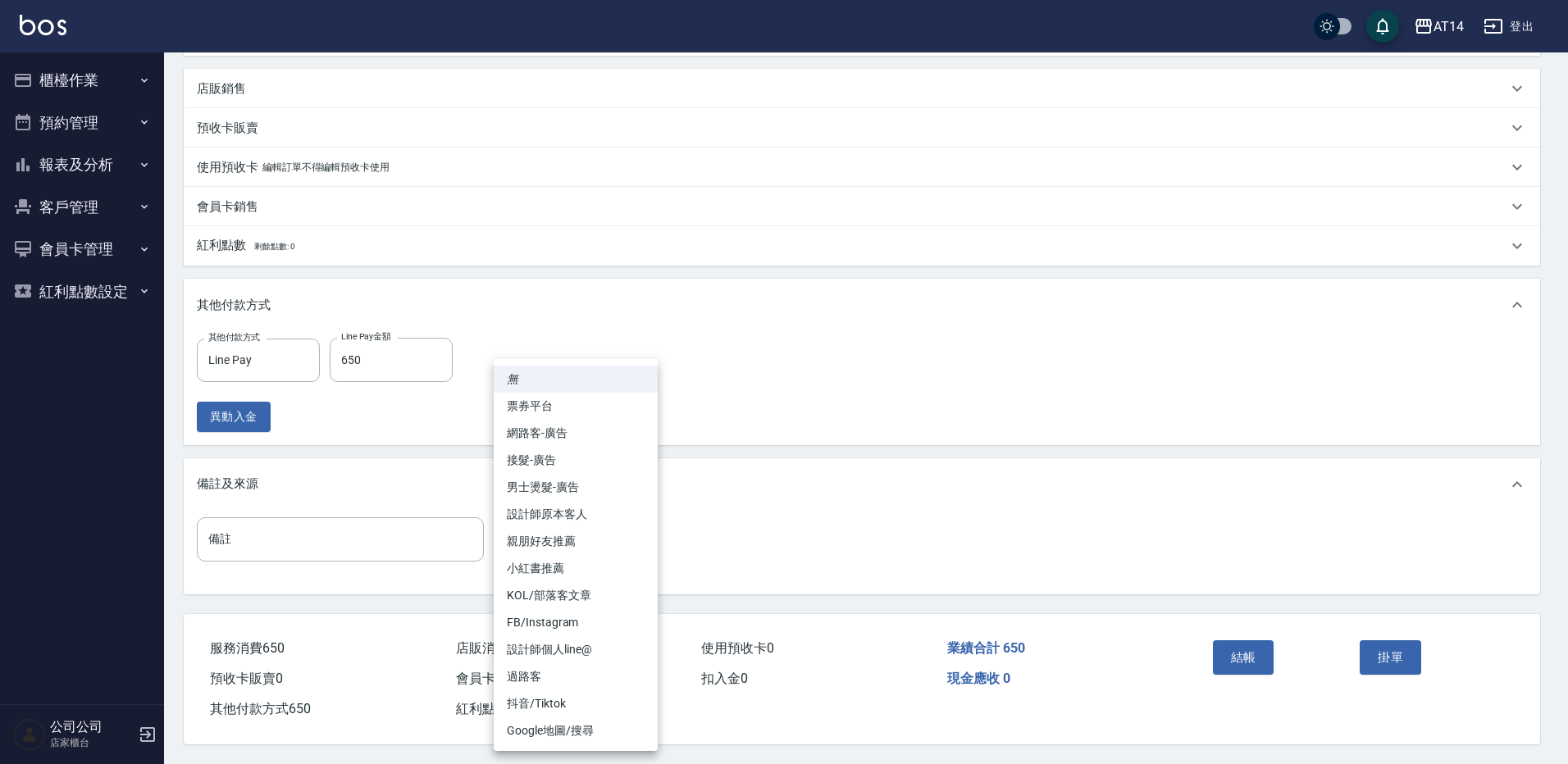
click at [605, 514] on li "設計師原本客人" at bounding box center [575, 515] width 164 height 27
type input "設計師原本客人"
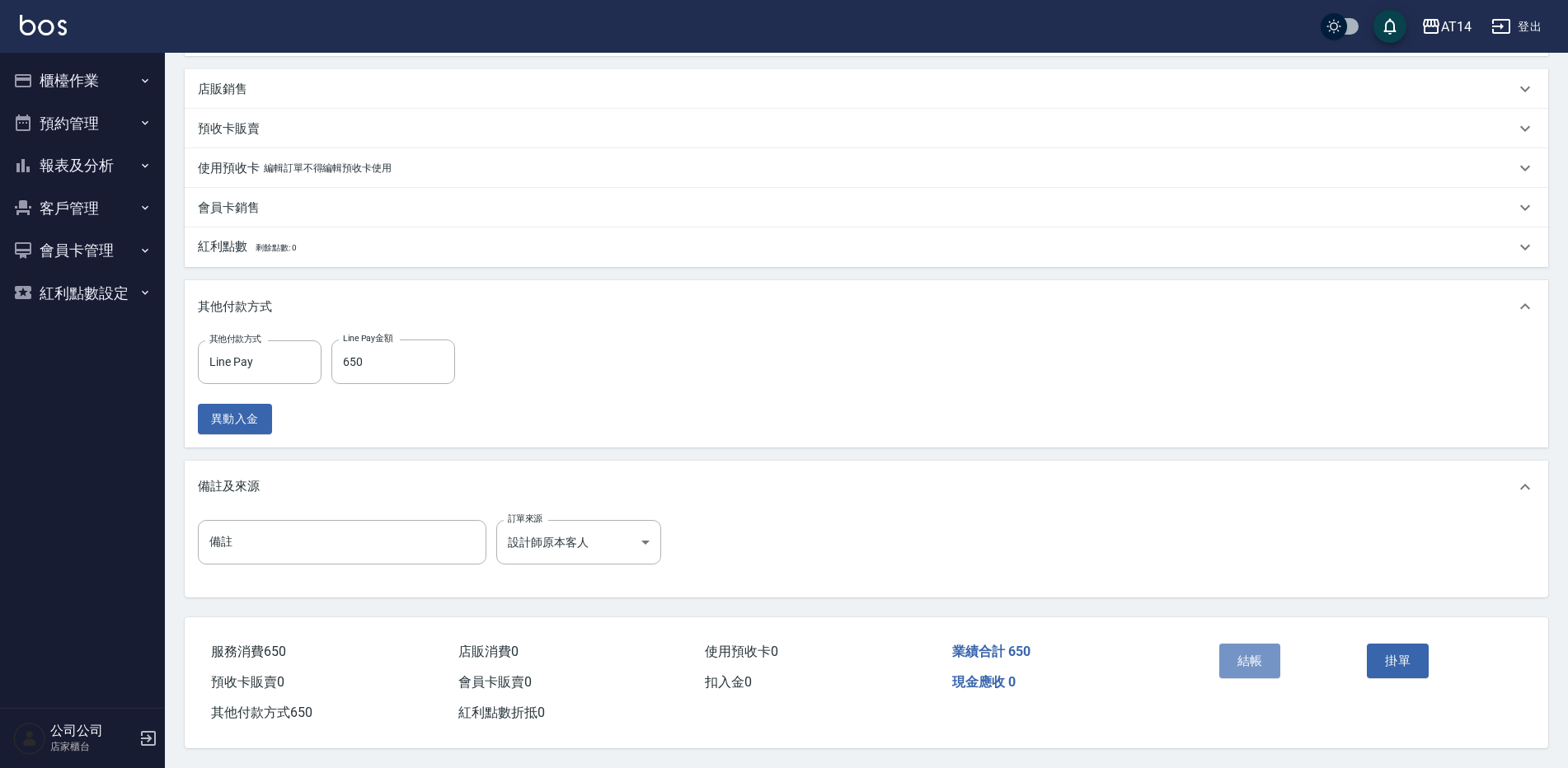
click at [1261, 655] on button "結帳" at bounding box center [1250, 661] width 62 height 35
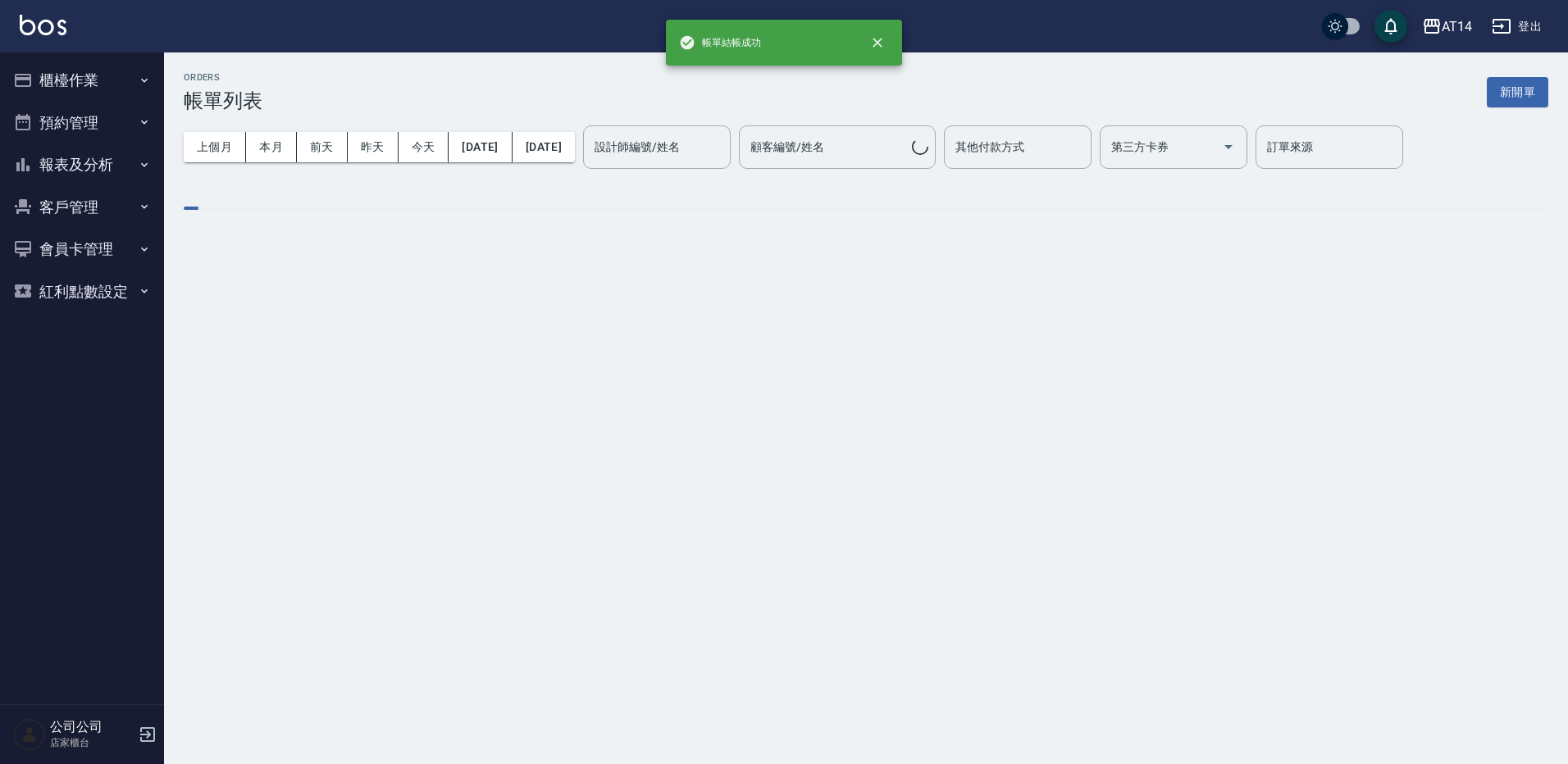
click at [81, 155] on button "報表及分析" at bounding box center [82, 165] width 151 height 43
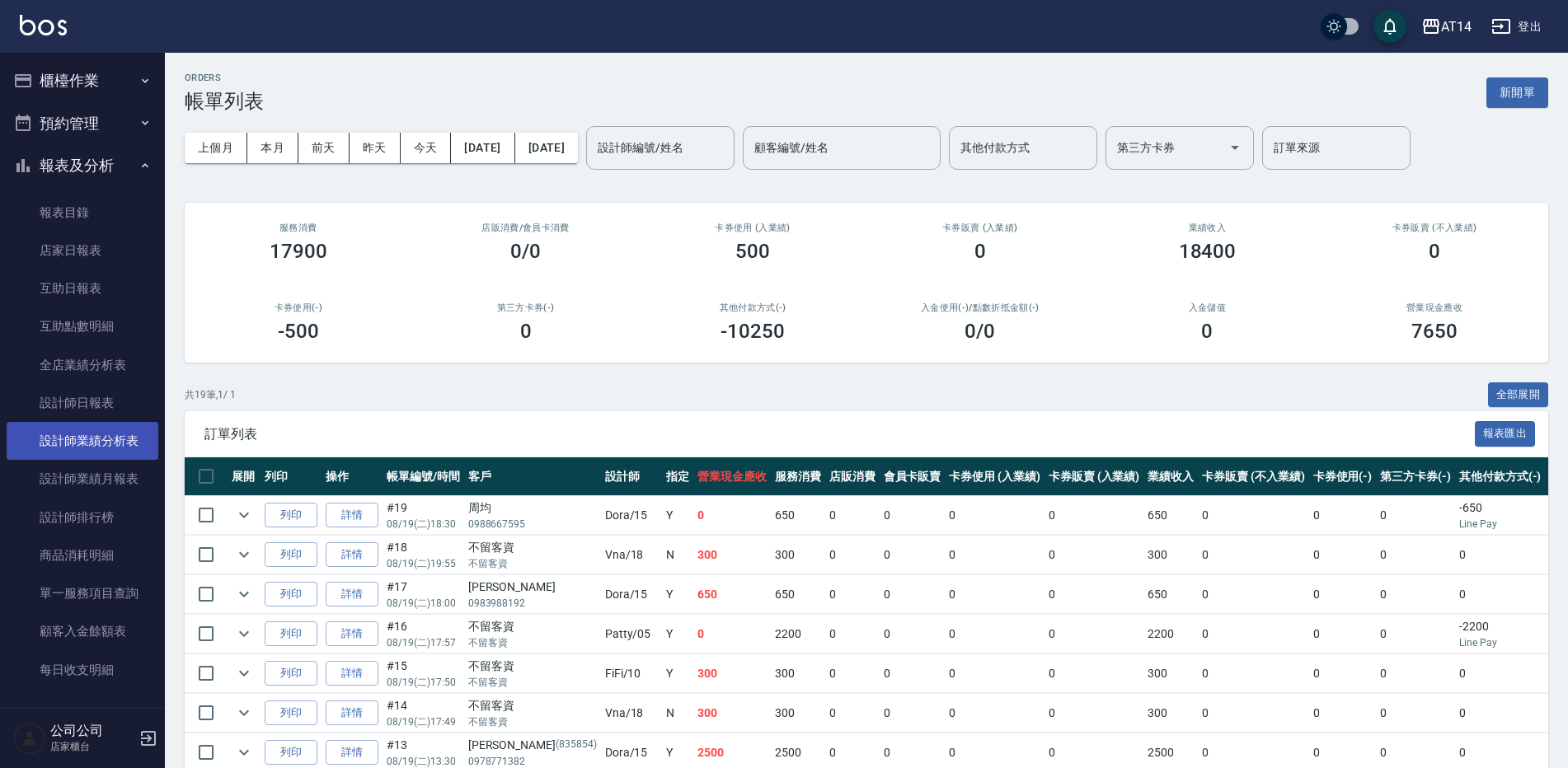
drag, startPoint x: 104, startPoint y: 412, endPoint x: 104, endPoint y: 429, distance: 17.0
click at [105, 414] on link "設計師日報表" at bounding box center [83, 403] width 152 height 38
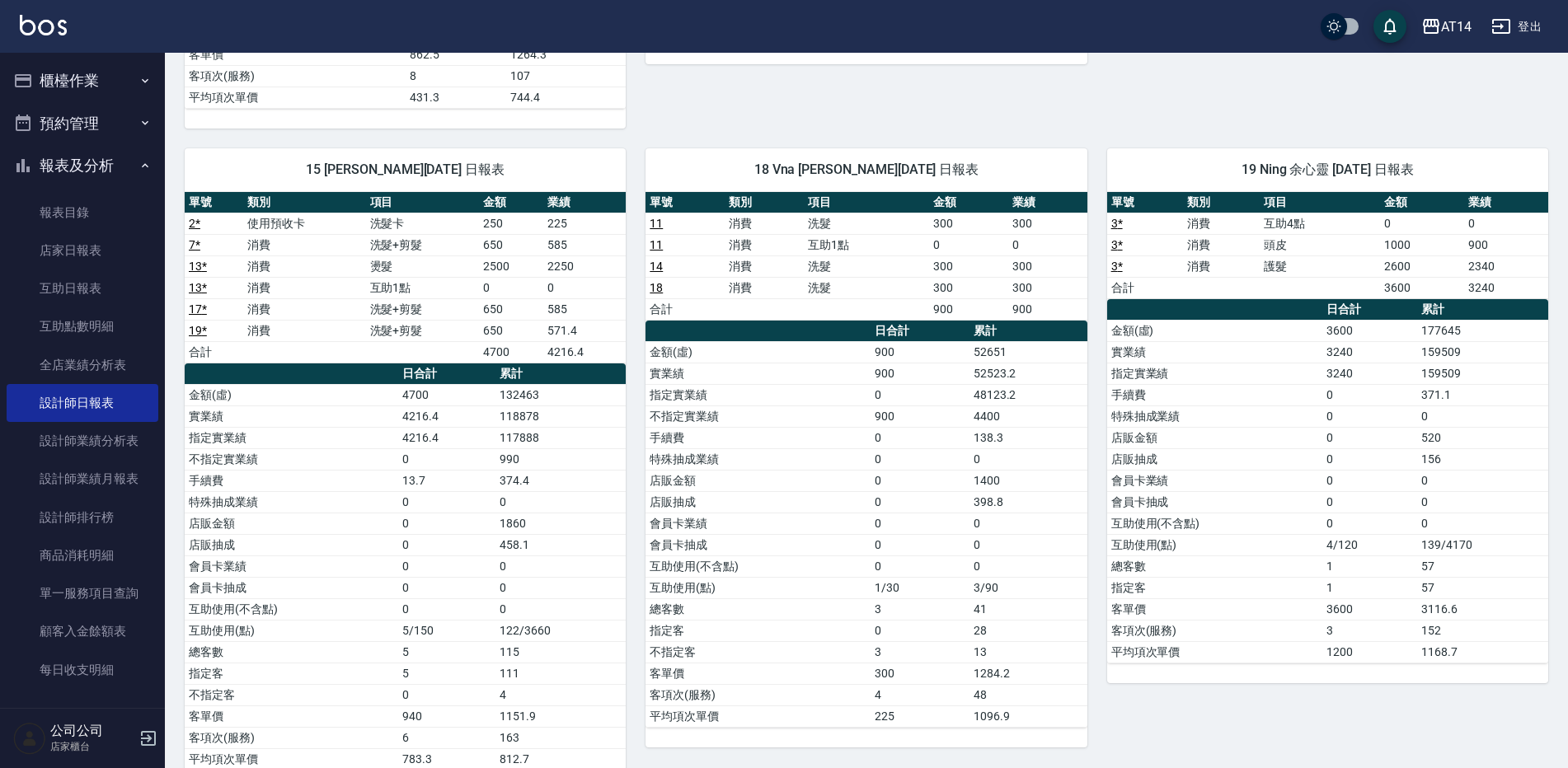
scroll to position [742, 0]
